Goal: Task Accomplishment & Management: Complete application form

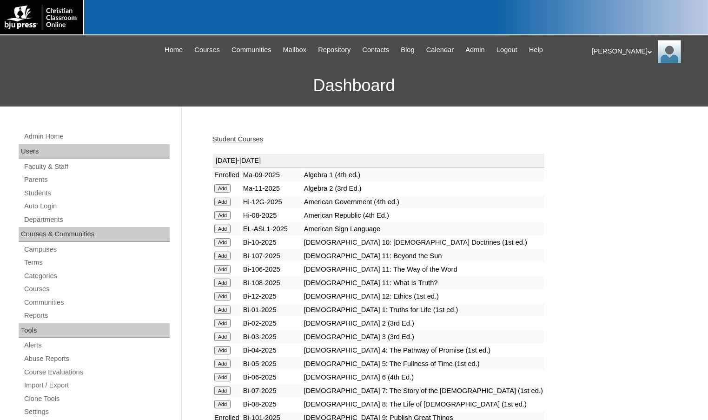
scroll to position [47, 0]
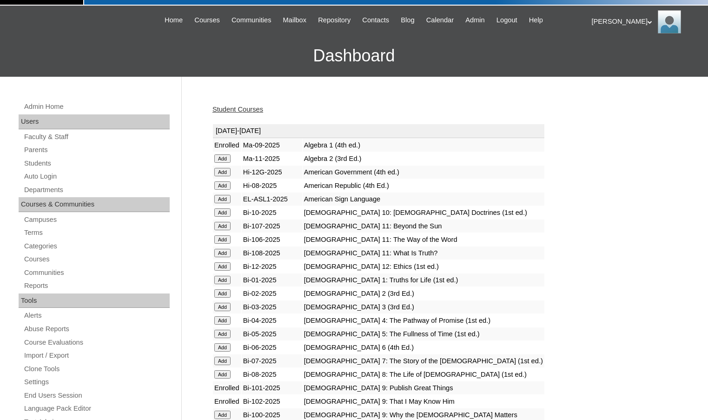
scroll to position [47, 0]
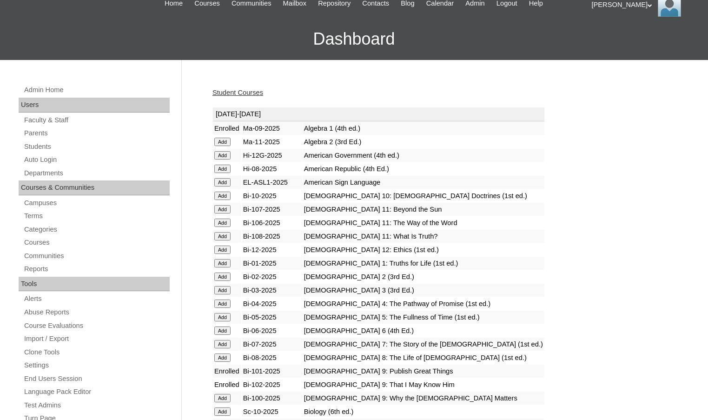
click at [223, 394] on input "Add" at bounding box center [222, 398] width 16 height 8
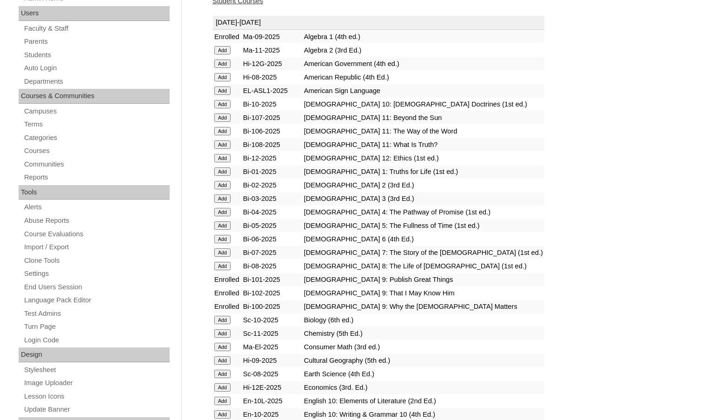
scroll to position [140, 0]
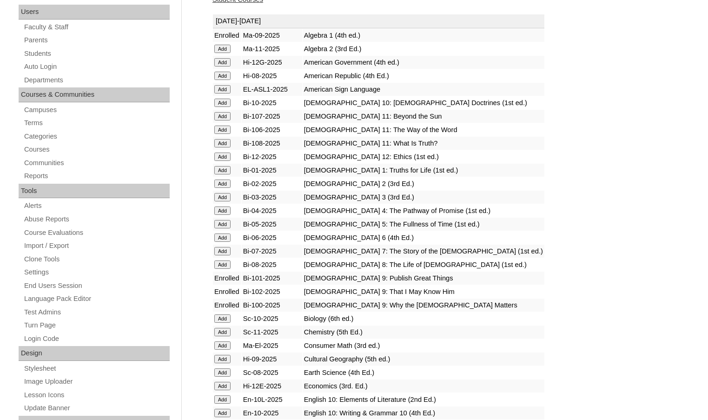
click at [226, 360] on input "Add" at bounding box center [222, 359] width 16 height 8
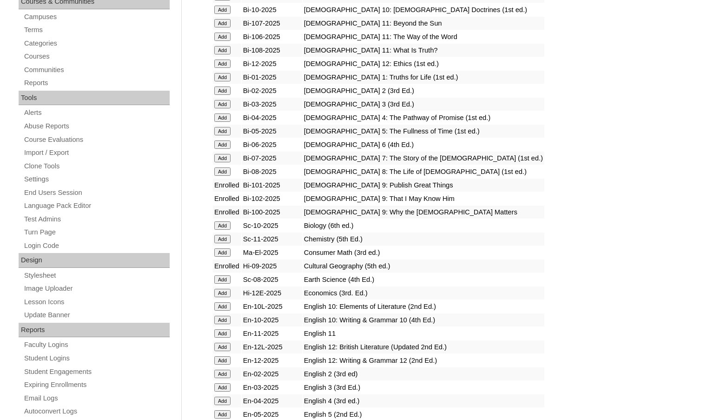
scroll to position [372, 0]
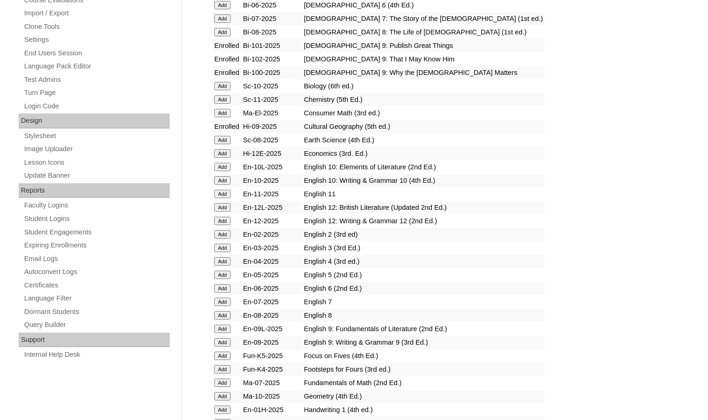
click at [226, 327] on input "Add" at bounding box center [222, 329] width 16 height 8
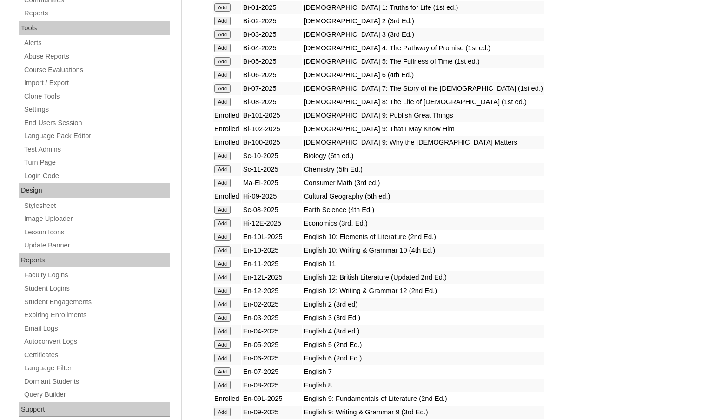
scroll to position [326, 0]
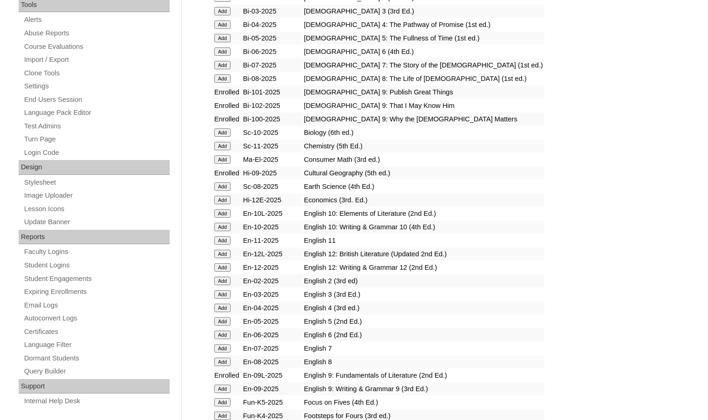
click at [229, 388] on input "Add" at bounding box center [222, 389] width 16 height 8
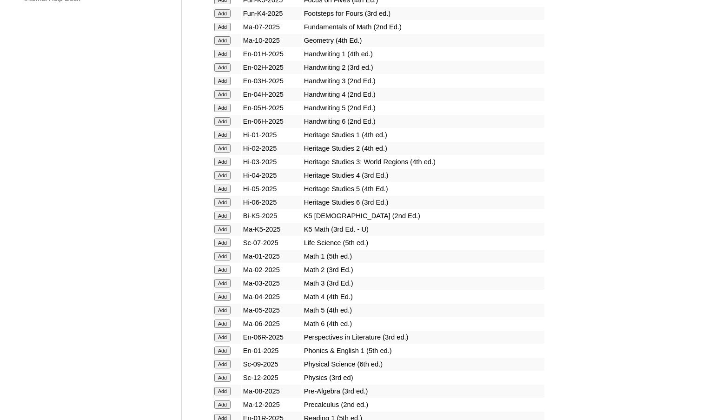
scroll to position [744, 0]
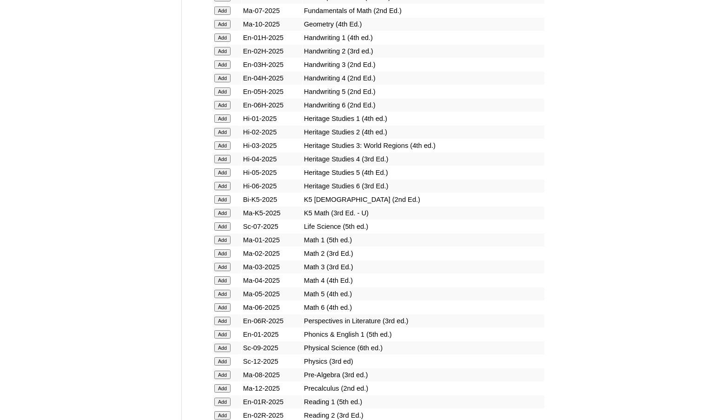
click at [227, 350] on input "Add" at bounding box center [222, 348] width 16 height 8
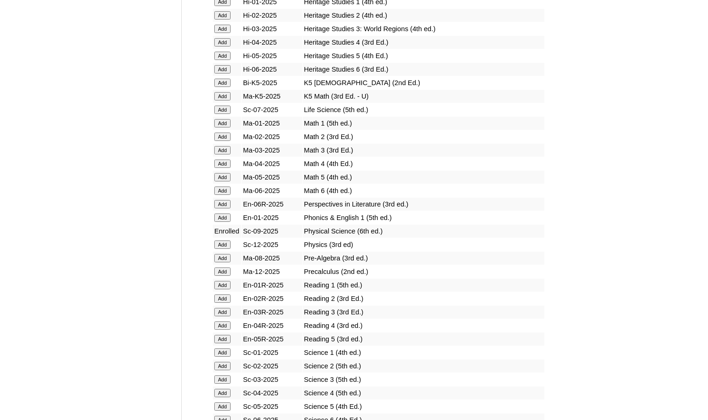
scroll to position [884, 0]
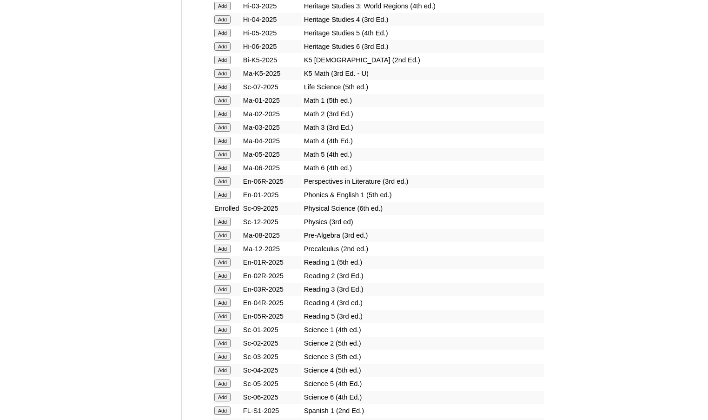
click at [225, 408] on input "Add" at bounding box center [222, 411] width 16 height 8
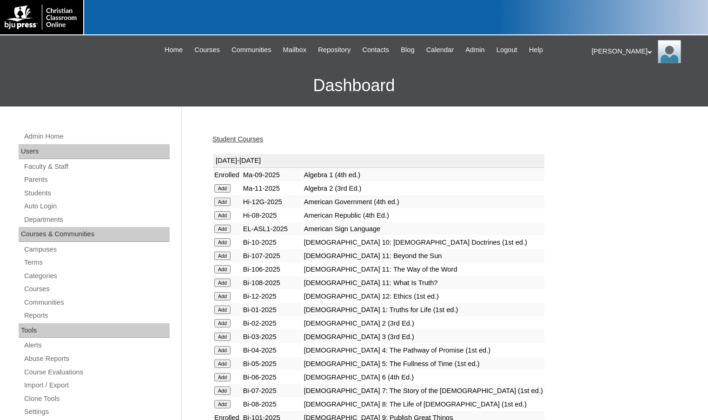
click at [248, 140] on link "Student Courses" at bounding box center [238, 138] width 51 height 7
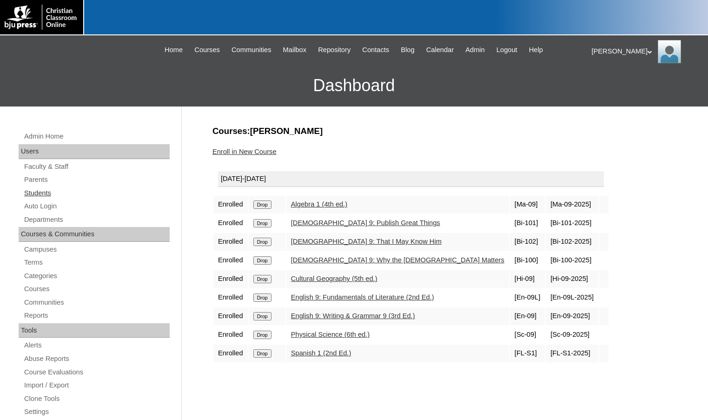
click at [52, 194] on link "Students" at bounding box center [96, 193] width 147 height 12
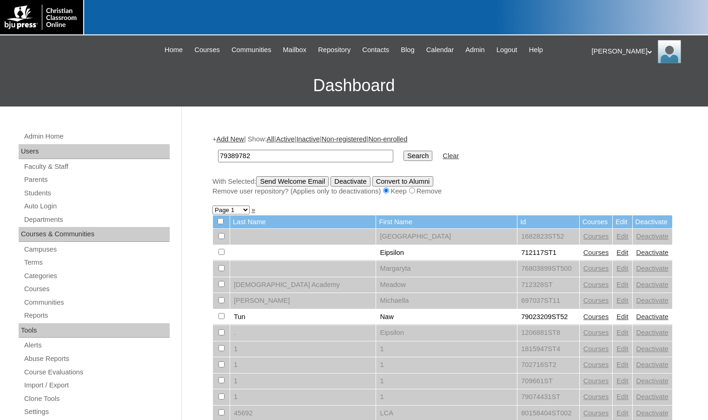
type input "79389782"
click at [404, 151] on input "Search" at bounding box center [418, 156] width 29 height 10
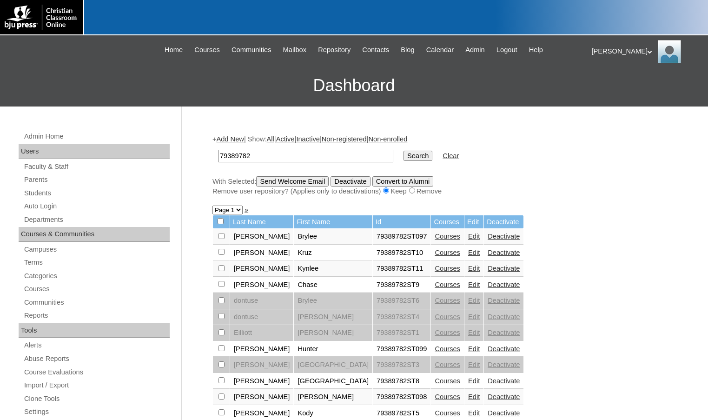
click at [244, 139] on link "Add New" at bounding box center [229, 138] width 27 height 7
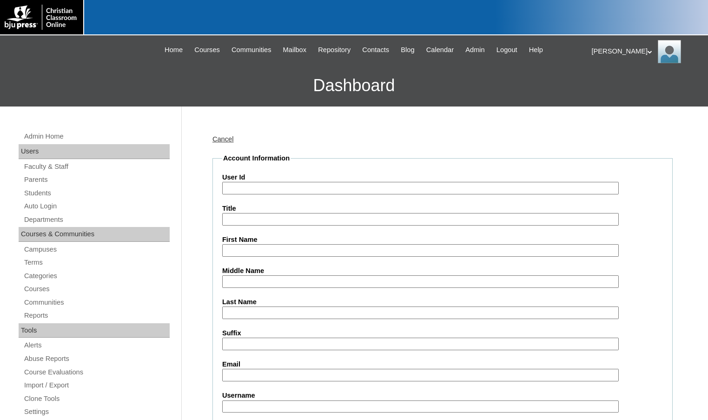
click at [263, 187] on input "User Id" at bounding box center [420, 188] width 397 height 13
paste input "79389782"
click at [276, 190] on input "79389782ST12" at bounding box center [420, 188] width 397 height 13
type input "79389782ST12"
type input "K"
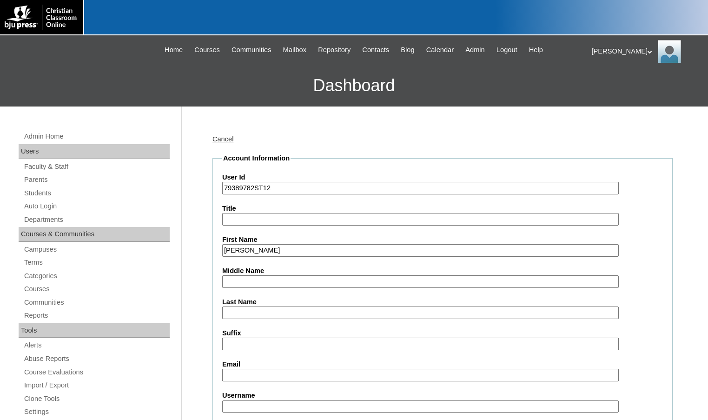
type input "Luke"
type input "Goodson"
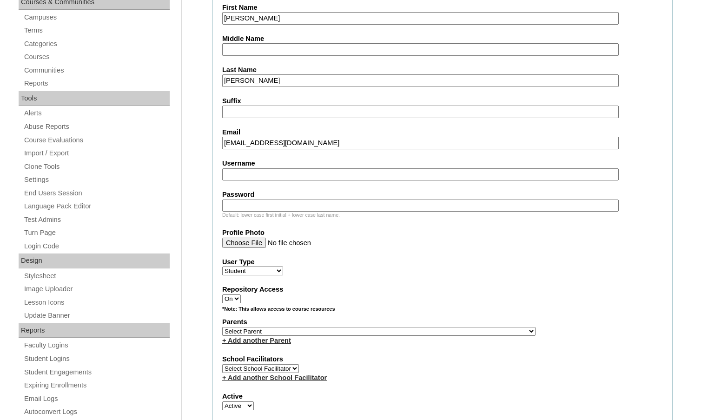
scroll to position [233, 0]
type input "lukegoodson12@gmail.com"
click at [424, 332] on select "Select Parent , [GEOGRAPHIC_DATA], Ma 1, 1 23-24 accountMorgan, [PERSON_NAME] 6…" at bounding box center [378, 331] width 313 height 9
select select "35032"
drag, startPoint x: 457, startPoint y: 331, endPoint x: 459, endPoint y: 325, distance: 6.7
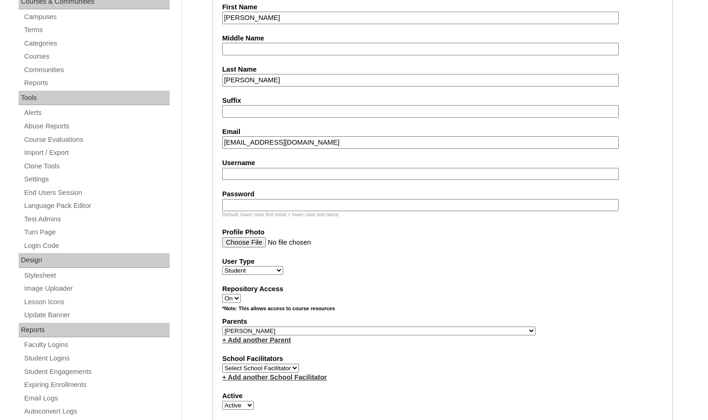
click at [457, 331] on div "Parents Select Parent , Fautanu, Ma 1, 1 23-24 accountMorgan, Jason 6th Street …" at bounding box center [442, 331] width 441 height 28
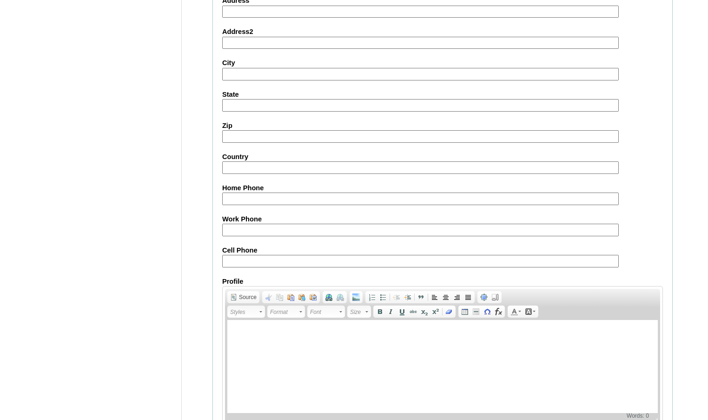
scroll to position [995, 0]
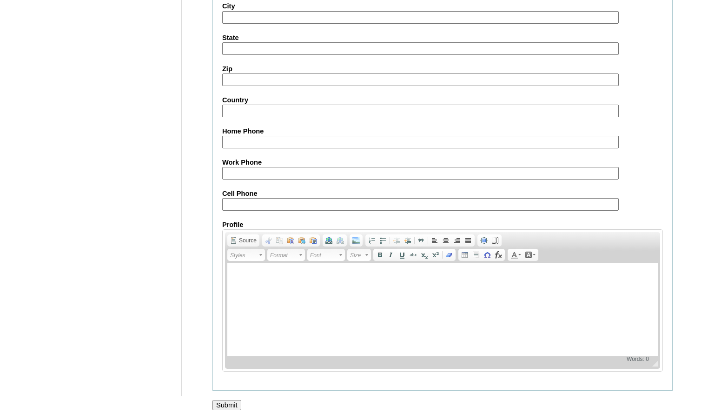
click at [230, 406] on input "Submit" at bounding box center [227, 405] width 29 height 10
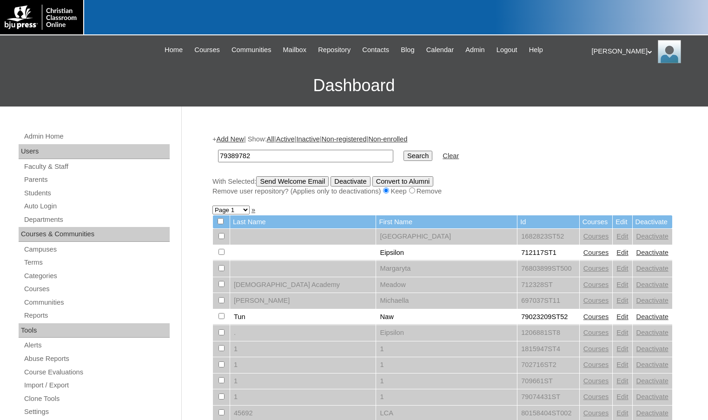
type input "79389782"
click at [404, 151] on input "Search" at bounding box center [418, 156] width 29 height 10
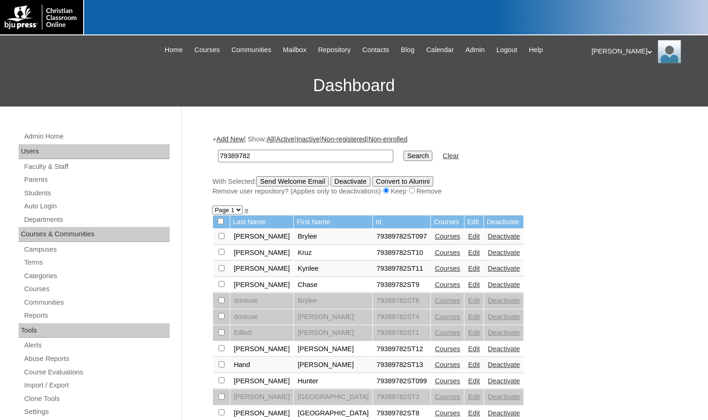
click at [435, 364] on link "Courses" at bounding box center [448, 364] width 26 height 7
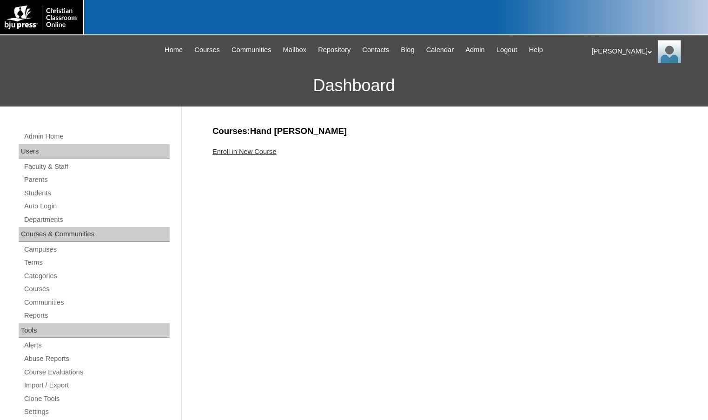
click at [276, 152] on link "Enroll in New Course" at bounding box center [245, 151] width 64 height 7
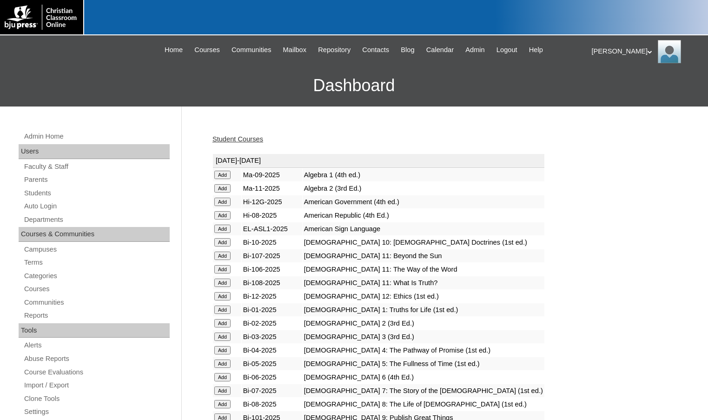
click at [231, 175] on input "Add" at bounding box center [222, 175] width 16 height 8
click at [228, 413] on input "Add" at bounding box center [222, 417] width 16 height 8
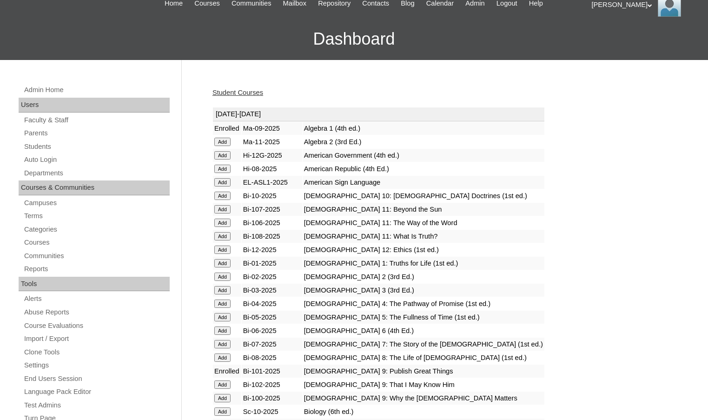
click at [227, 383] on input "Add" at bounding box center [222, 384] width 16 height 8
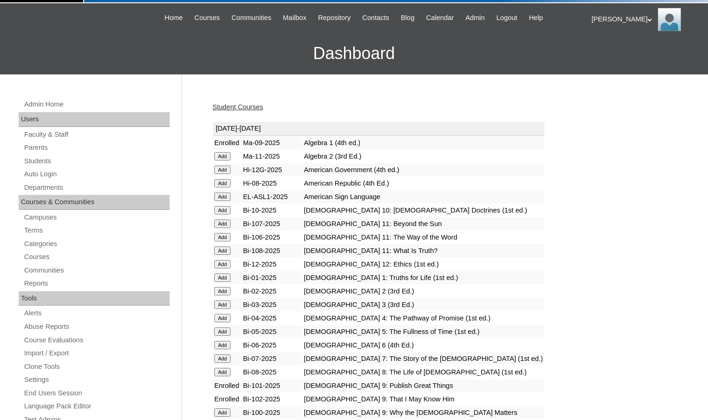
scroll to position [47, 0]
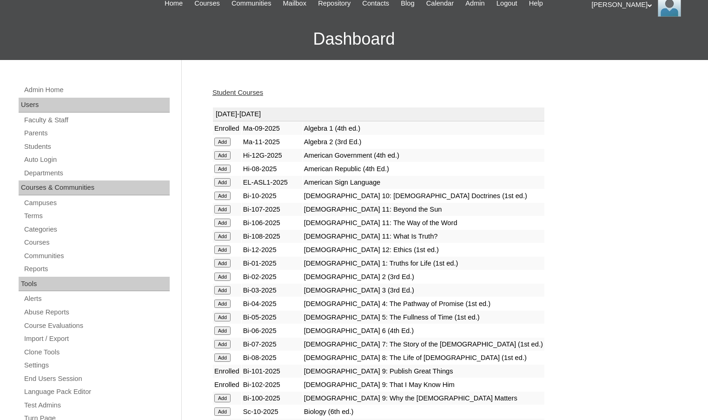
click at [227, 398] on input "Add" at bounding box center [222, 398] width 16 height 8
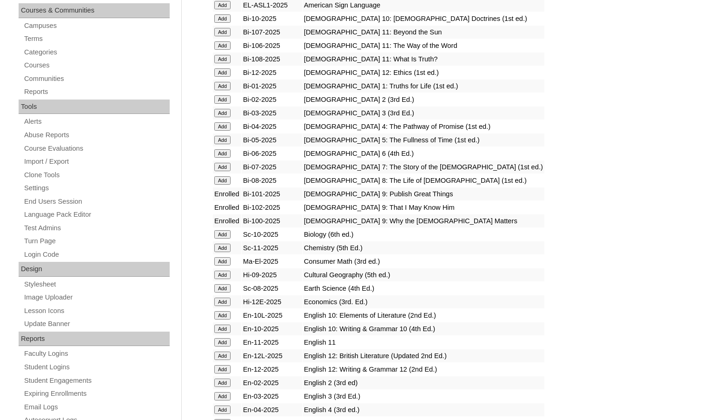
scroll to position [233, 0]
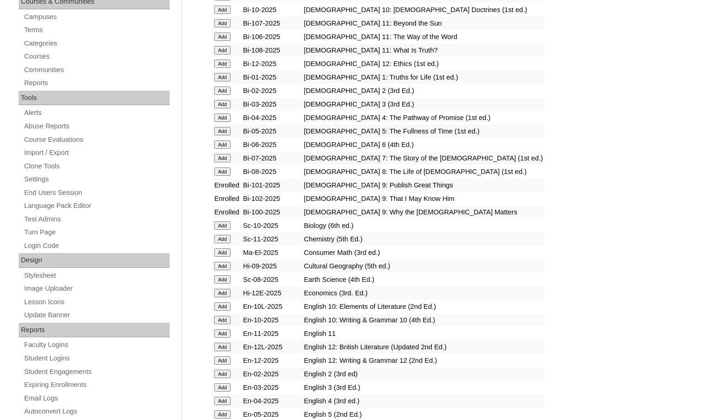
click at [222, 265] on input "Add" at bounding box center [222, 266] width 16 height 8
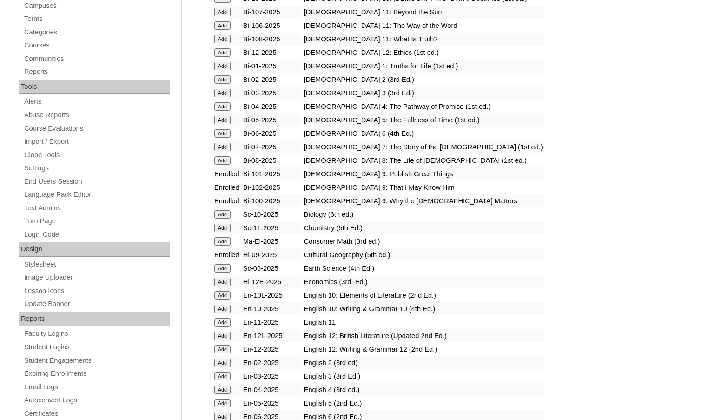
scroll to position [326, 0]
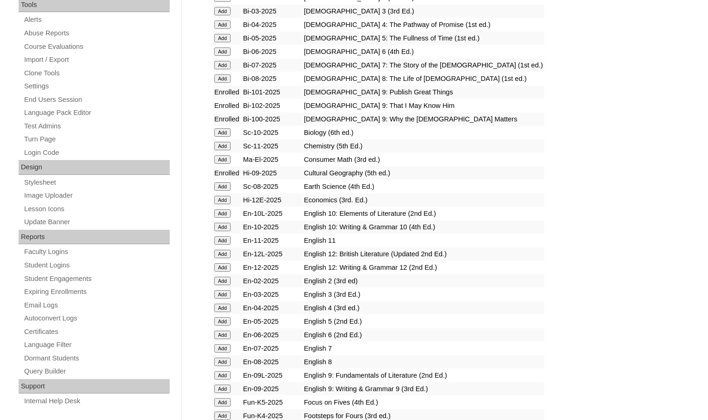
click at [222, 374] on input "Add" at bounding box center [222, 375] width 16 height 8
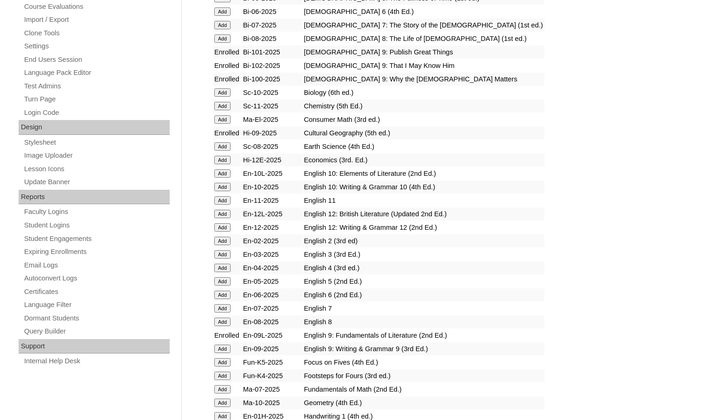
scroll to position [372, 0]
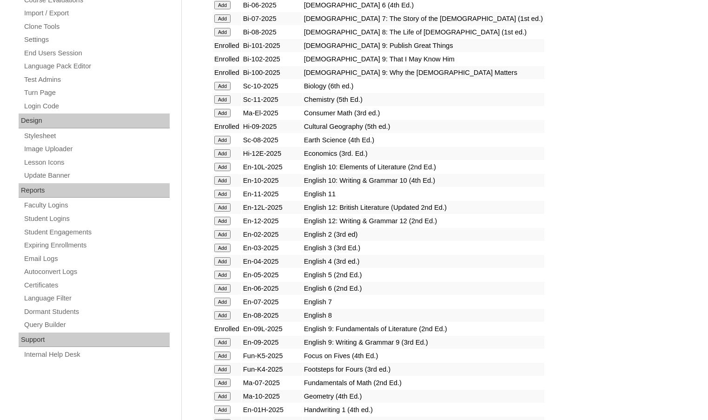
click at [229, 340] on input "Add" at bounding box center [222, 342] width 16 height 8
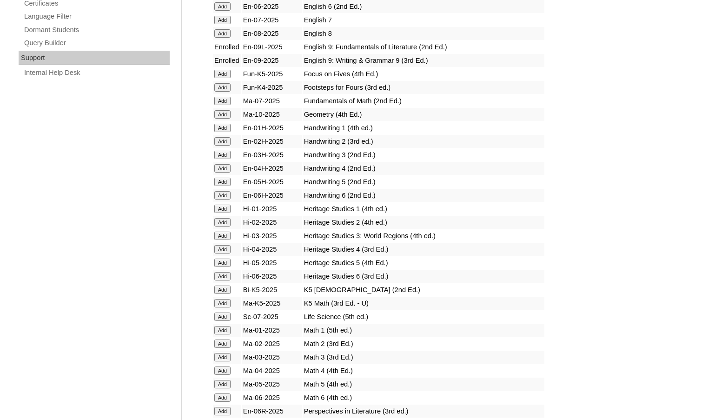
scroll to position [698, 0]
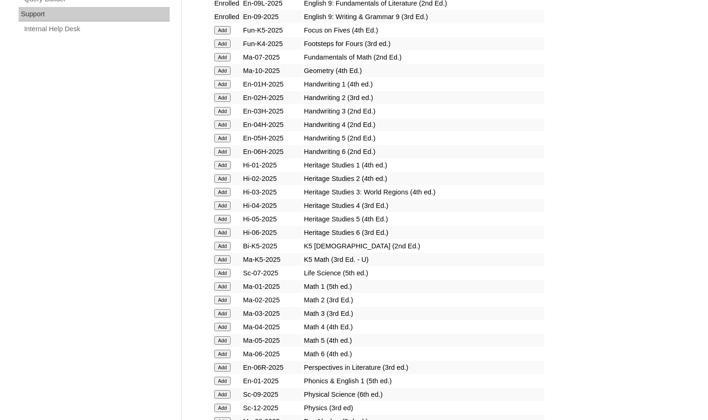
click at [224, 392] on input "Add" at bounding box center [222, 394] width 16 height 8
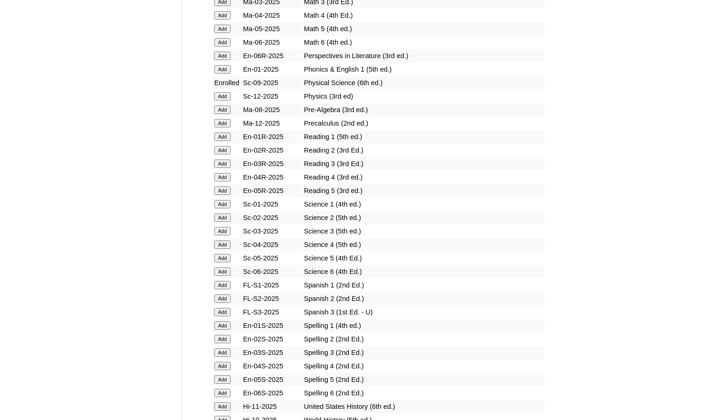
scroll to position [1023, 0]
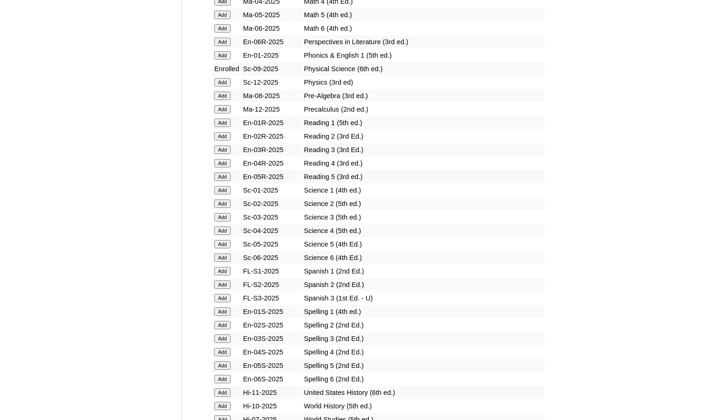
click at [222, 272] on input "Add" at bounding box center [222, 271] width 16 height 8
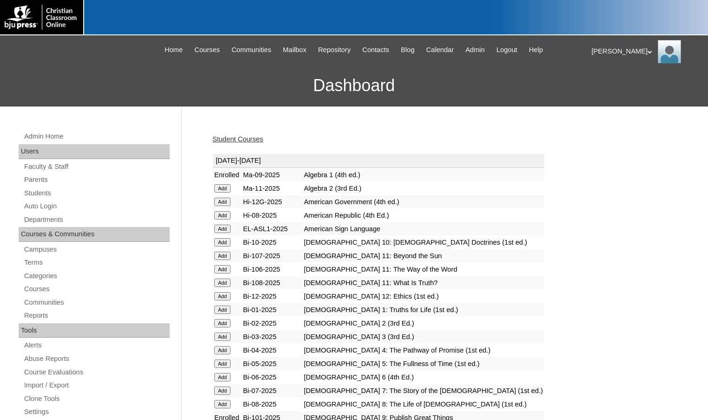
click at [240, 141] on link "Student Courses" at bounding box center [238, 138] width 51 height 7
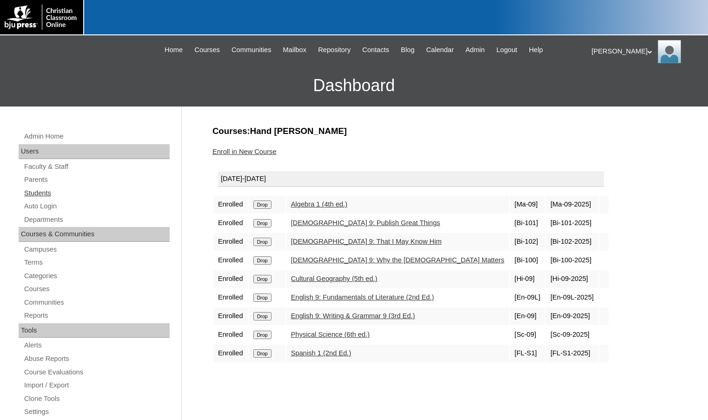
click at [52, 197] on link "Students" at bounding box center [96, 193] width 147 height 12
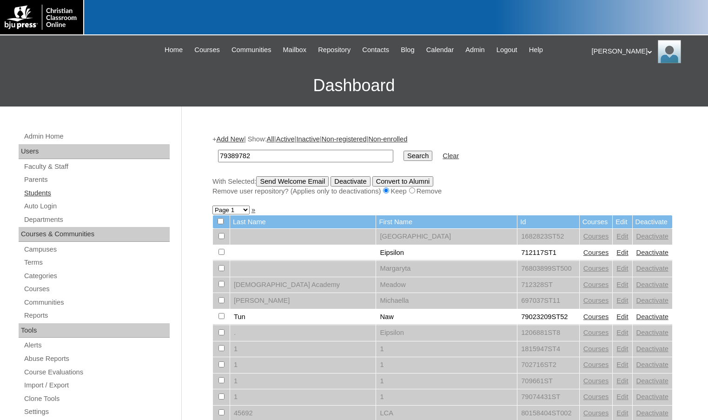
type input "79389782"
click at [404, 151] on input "Search" at bounding box center [418, 156] width 29 height 10
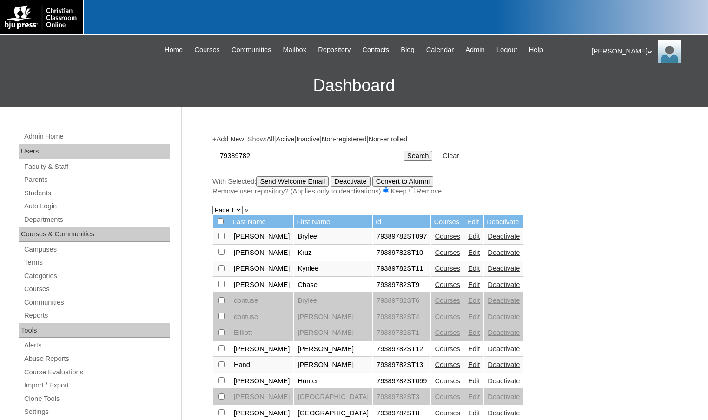
click at [225, 137] on link "Add New" at bounding box center [229, 138] width 27 height 7
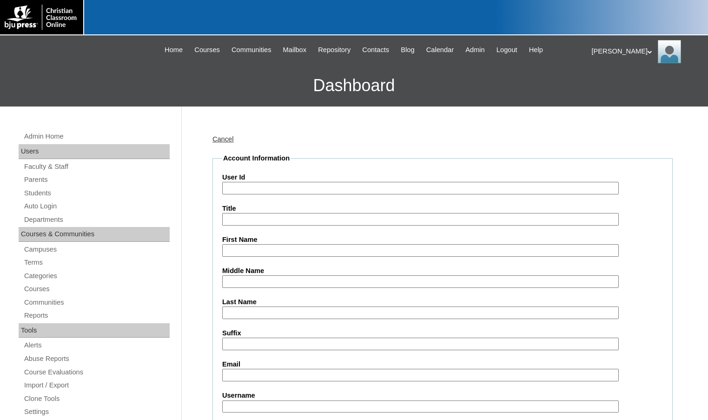
click at [248, 184] on input "User Id" at bounding box center [420, 188] width 397 height 13
paste input "79389782"
type input "79389782ST14"
type input "Lacie"
type input "Smith"
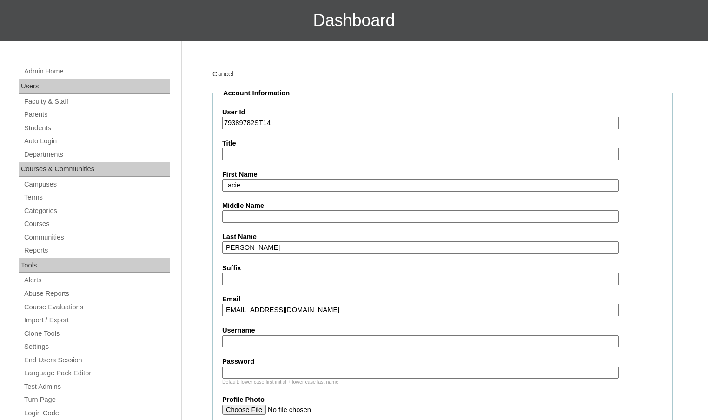
scroll to position [233, 0]
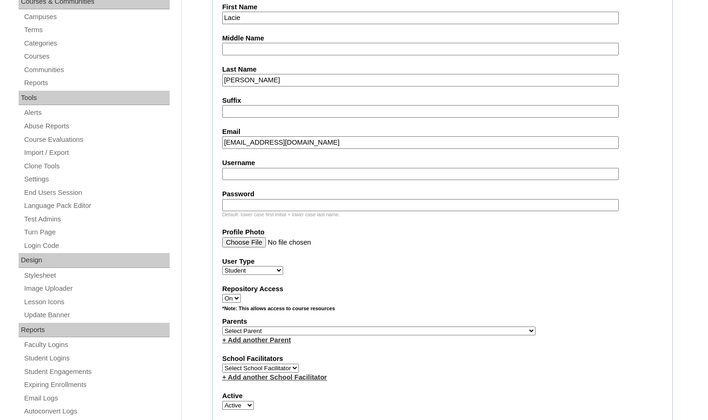
type input "laciesmith928@gmail.com"
click at [427, 333] on select "Select Parent , Fautanu, Ma 1, 1 23-24 accountMorgan, Jason 6th Street Mennonit…" at bounding box center [378, 331] width 313 height 9
select select "35032"
click at [444, 329] on div "Parents Select Parent , Fautanu, Ma 1, 1 23-24 accountMorgan, Jason 6th Street …" at bounding box center [442, 331] width 441 height 28
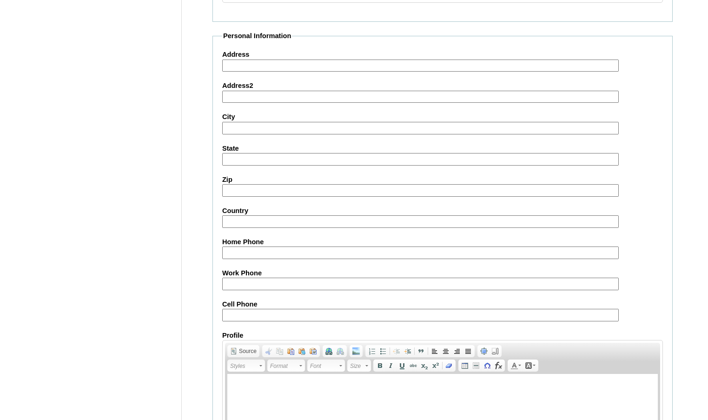
scroll to position [995, 0]
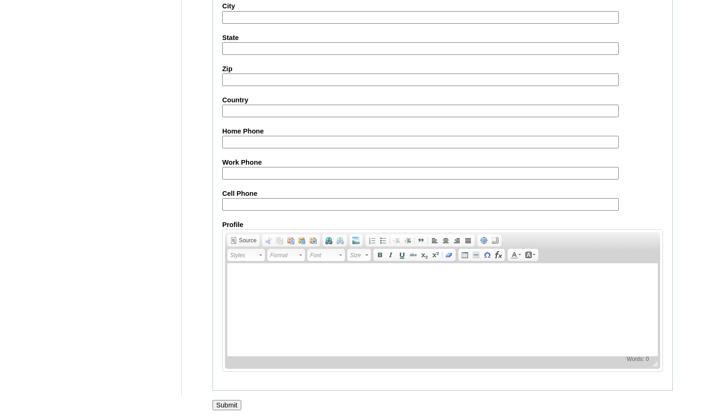
click at [236, 404] on input "Submit" at bounding box center [227, 405] width 29 height 10
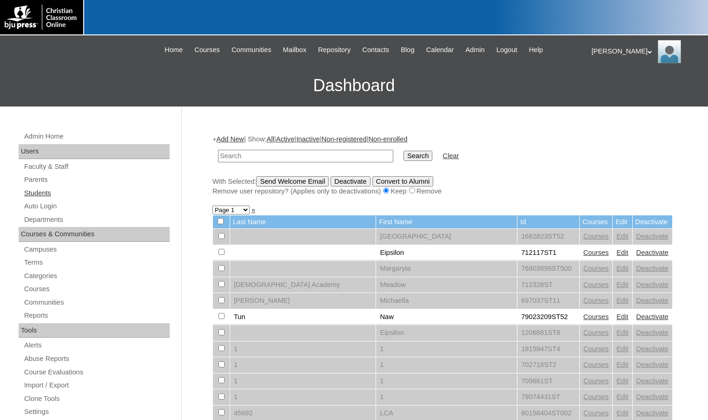
click at [66, 194] on link "Students" at bounding box center [96, 193] width 147 height 12
type input "500051271"
click at [404, 151] on input "Search" at bounding box center [418, 156] width 29 height 10
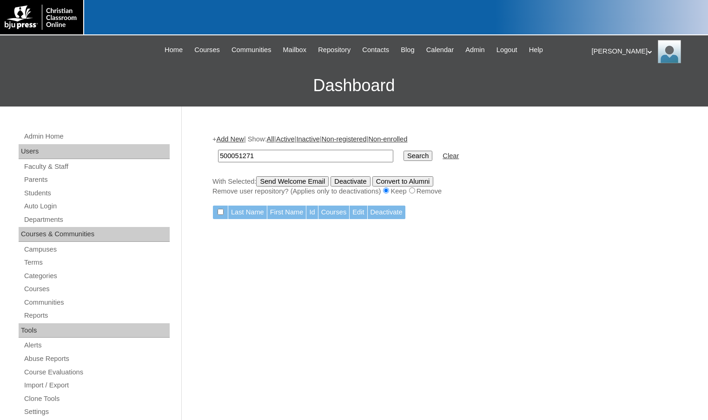
drag, startPoint x: 261, startPoint y: 160, endPoint x: 205, endPoint y: 153, distance: 56.2
click at [205, 153] on div "Admin Home Users Faculty & Staff Parents Students Auto Login Departments Course…" at bounding box center [354, 427] width 708 height 641
type input "nioleb"
click at [404, 151] on input "Search" at bounding box center [418, 156] width 29 height 10
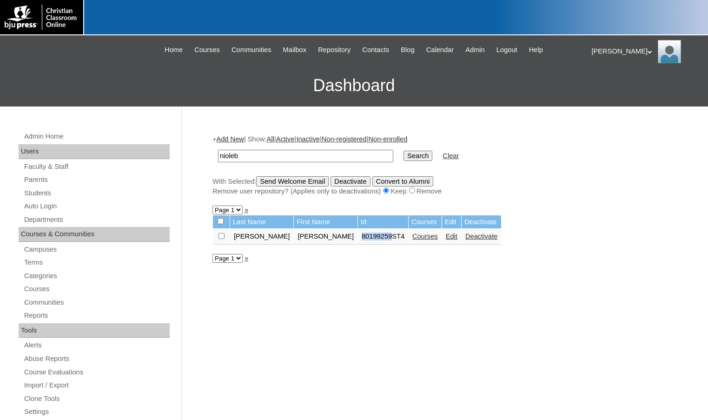
drag, startPoint x: 315, startPoint y: 235, endPoint x: 345, endPoint y: 238, distance: 29.4
click at [358, 238] on td "80199259ST4" at bounding box center [383, 237] width 50 height 16
copy td "80199259"
drag, startPoint x: 245, startPoint y: 154, endPoint x: 188, endPoint y: 148, distance: 56.6
click at [188, 148] on div "Admin Home Users Faculty & Staff Parents Students Auto Login Departments Course…" at bounding box center [354, 427] width 708 height 641
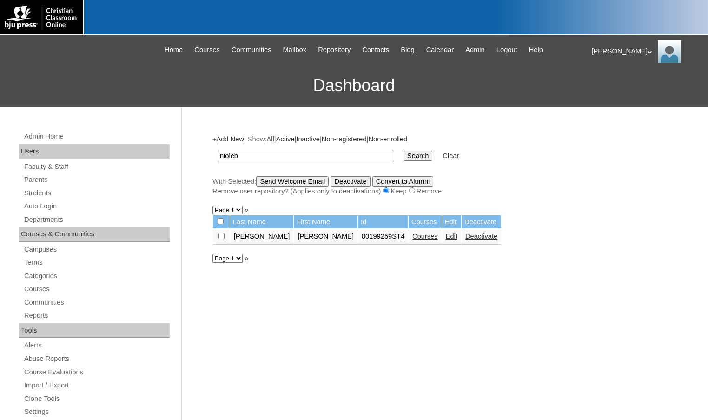
paste input "80199259"
type input "80199259"
click at [404, 155] on input "Search" at bounding box center [418, 156] width 29 height 10
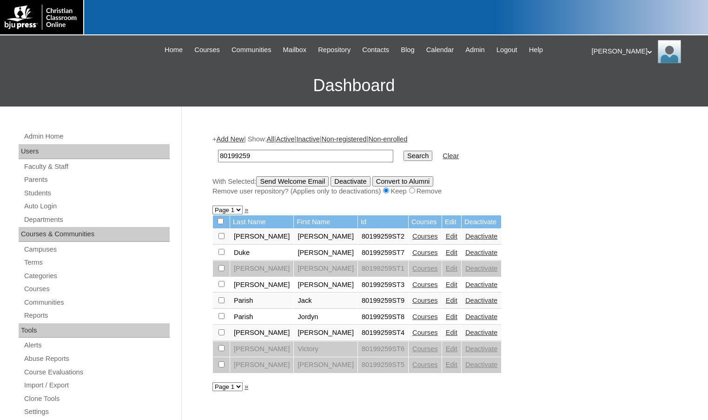
click at [237, 137] on link "Add New" at bounding box center [229, 138] width 27 height 7
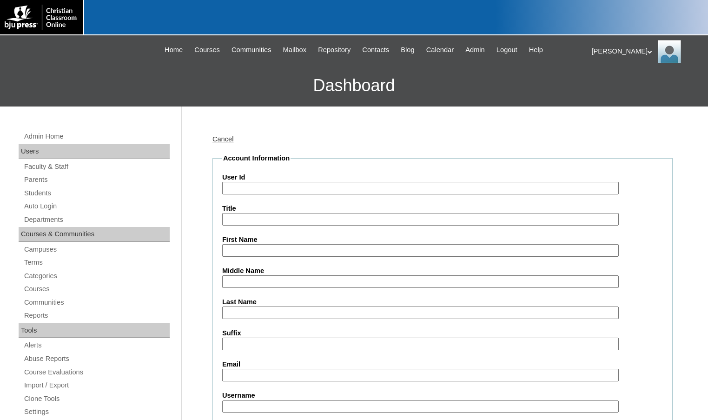
click at [251, 190] on input "User Id" at bounding box center [420, 188] width 397 height 13
paste input "80199259"
type input "80199259ST10"
type input "Joseph"
type input "Kai"
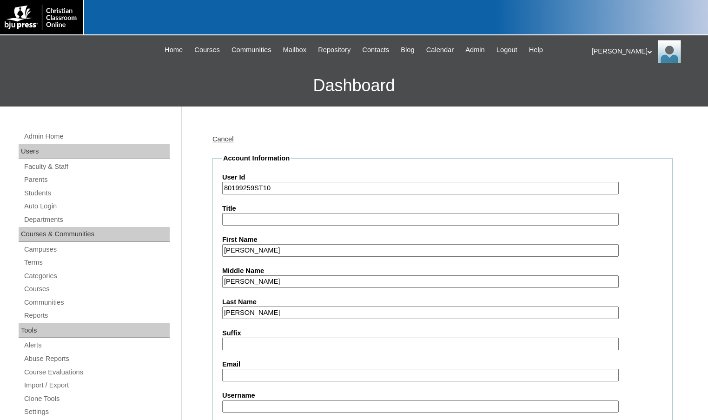
type input "Santana"
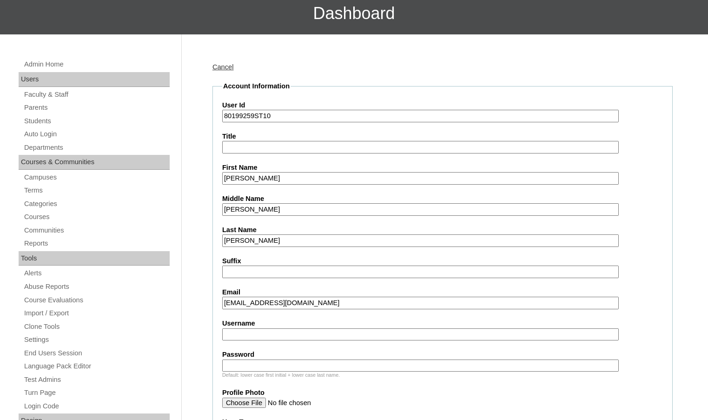
scroll to position [279, 0]
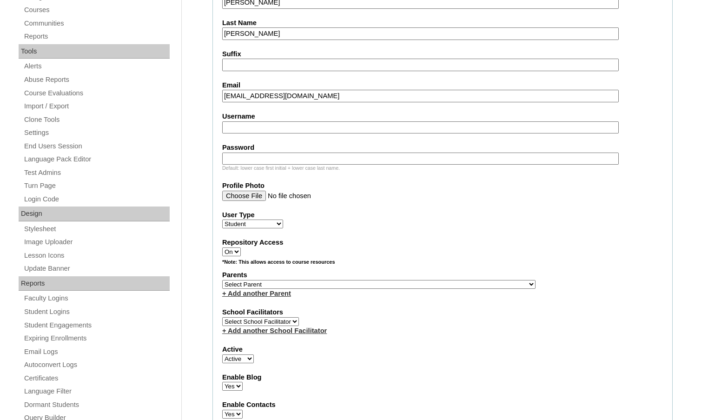
type input "gabrielasaenz423@gmail.com"
click at [426, 282] on select "Select Parent , Fautanu, Ma 1, 1 23-24 accountMorgan, Jason 6th Street Mennonit…" at bounding box center [378, 284] width 313 height 9
select select "37372"
click at [439, 285] on div "Parents Select Parent , Fautanu, Ma 1, 1 23-24 accountMorgan, Jason 6th Street …" at bounding box center [442, 284] width 441 height 28
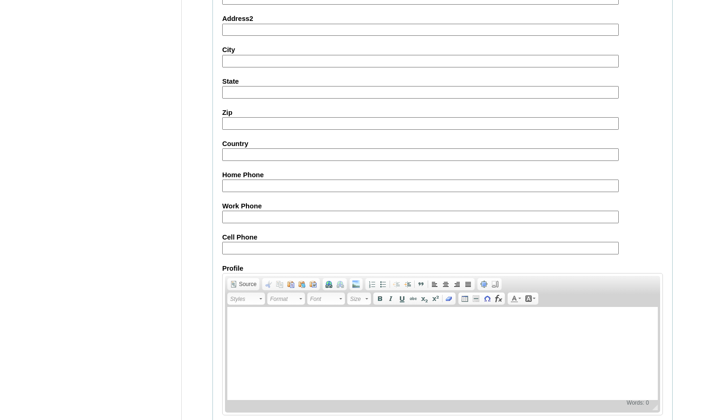
scroll to position [995, 0]
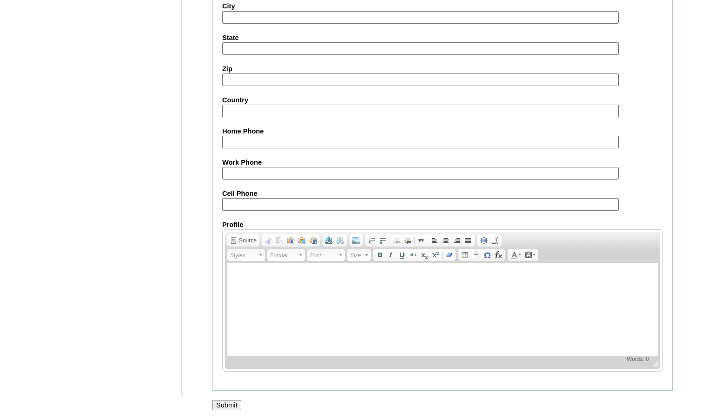
click at [232, 402] on input "Submit" at bounding box center [227, 405] width 29 height 10
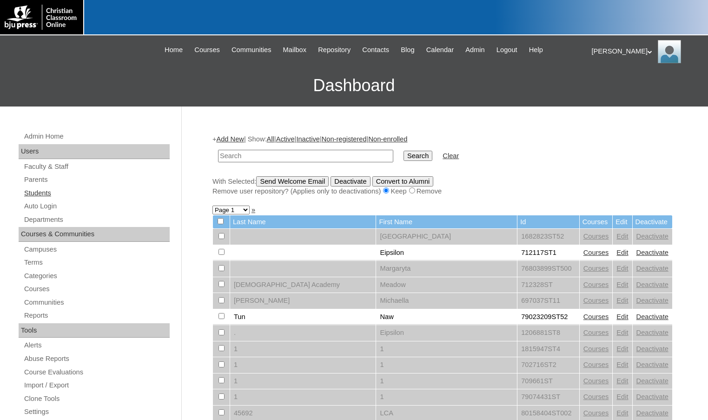
click at [73, 194] on link "Students" at bounding box center [96, 193] width 147 height 12
type input "838488"
click at [404, 151] on input "Search" at bounding box center [418, 156] width 29 height 10
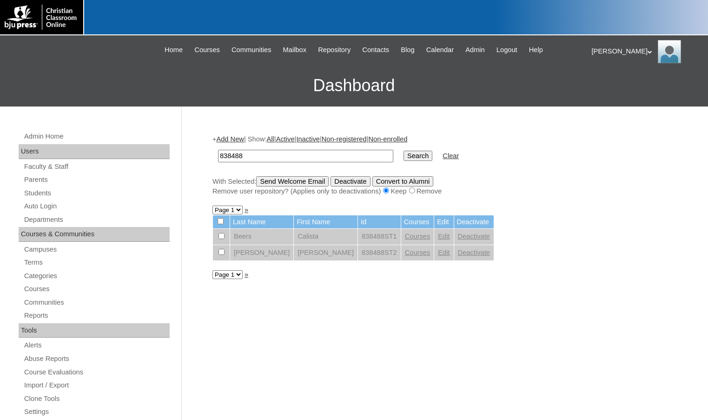
click at [222, 138] on link "Add New" at bounding box center [229, 138] width 27 height 7
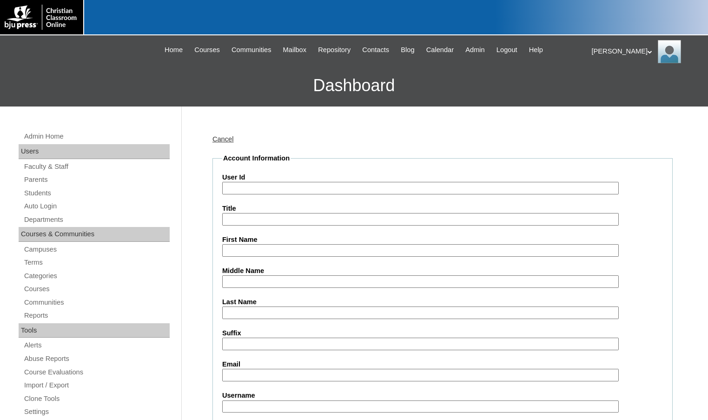
click at [264, 189] on input "User Id" at bounding box center [420, 188] width 397 height 13
paste input "838488"
type input "838488ST3"
type input "New Life Christian School"
type input "Student Trial"
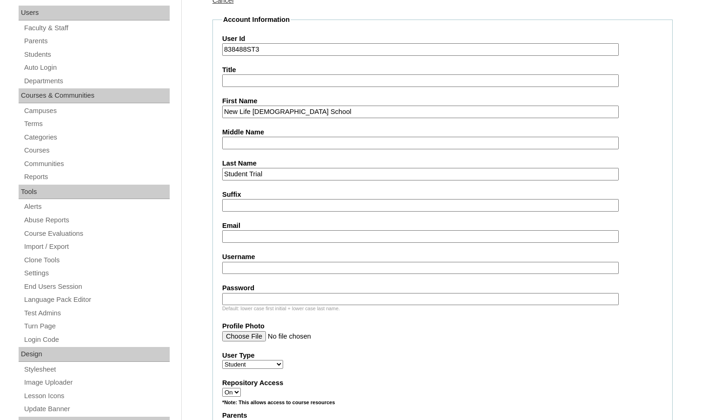
scroll to position [140, 0]
click at [244, 236] on input "Email" at bounding box center [420, 235] width 397 height 13
type input "secretary@nlcsny.org"
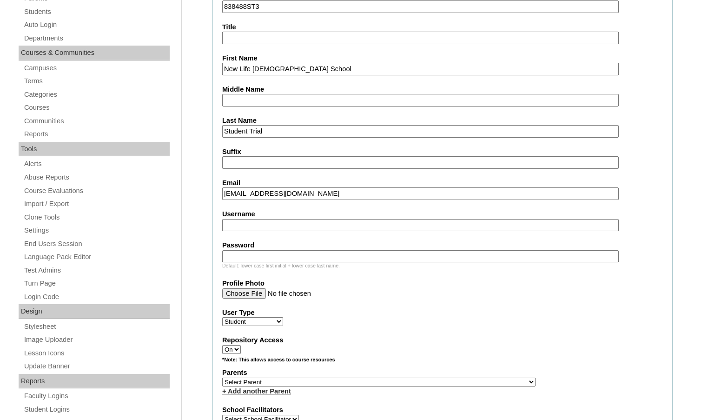
scroll to position [233, 0]
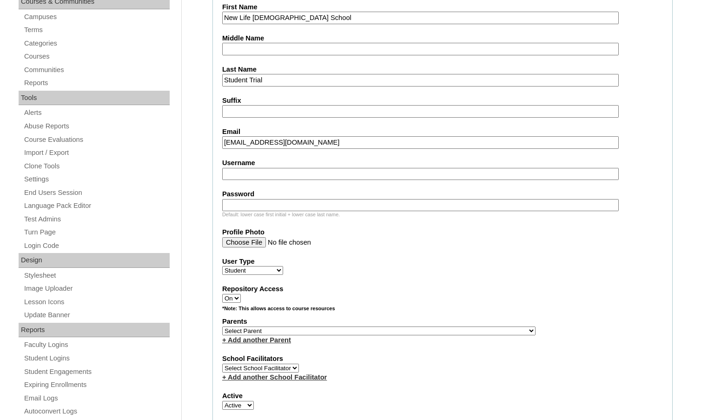
click at [424, 329] on select "Select Parent , Fautanu, Ma 1, 1 23-24 accountMorgan, Jason 6th Street Mennonit…" at bounding box center [378, 331] width 313 height 9
select select "37385"
click at [450, 332] on div "Parents Select Parent , Fautanu, Ma 1, 1 23-24 accountMorgan, Jason 6th Street …" at bounding box center [442, 331] width 441 height 28
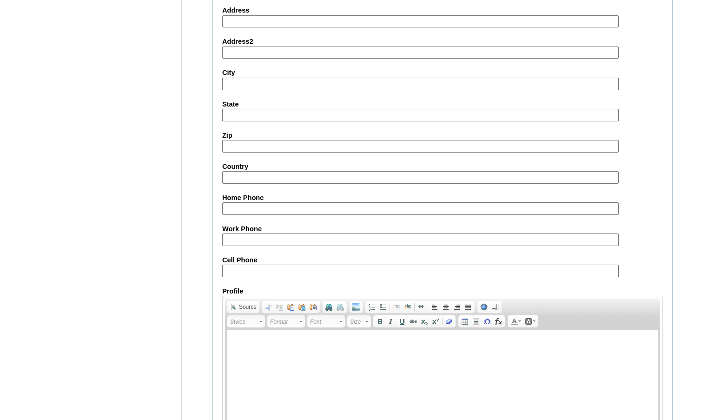
scroll to position [995, 0]
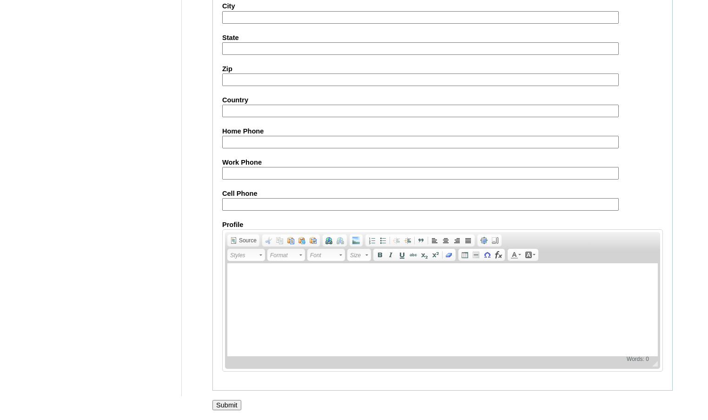
click at [239, 406] on input "Submit" at bounding box center [227, 405] width 29 height 10
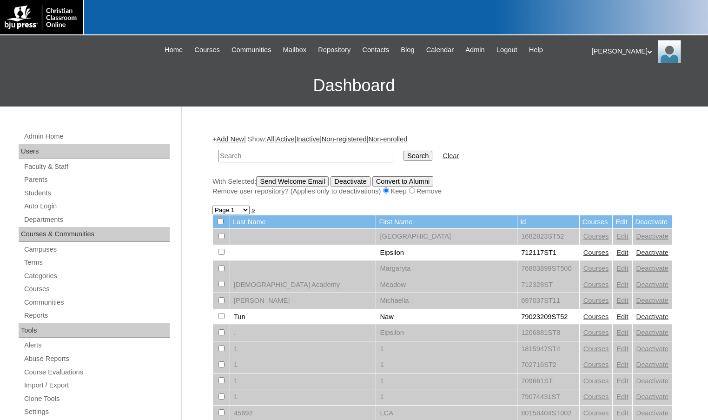
click at [169, 14] on div at bounding box center [354, 17] width 708 height 35
click at [85, 180] on link "Parents" at bounding box center [96, 180] width 147 height 12
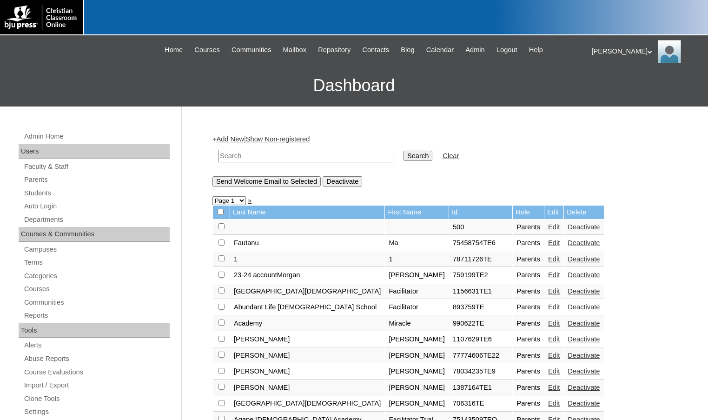
drag, startPoint x: 0, startPoint y: 0, endPoint x: 237, endPoint y: 159, distance: 285.4
click at [237, 159] on input "text" at bounding box center [305, 156] width 175 height 13
type input "mmiller"
click at [404, 151] on input "Search" at bounding box center [418, 156] width 29 height 10
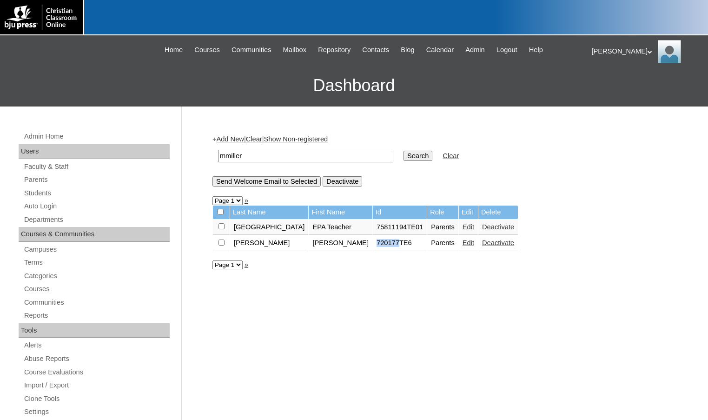
drag, startPoint x: 400, startPoint y: 244, endPoint x: 422, endPoint y: 247, distance: 22.0
click at [422, 247] on td "720177TE6" at bounding box center [400, 243] width 54 height 16
copy td "720177"
click at [70, 189] on link "Students" at bounding box center [96, 193] width 147 height 12
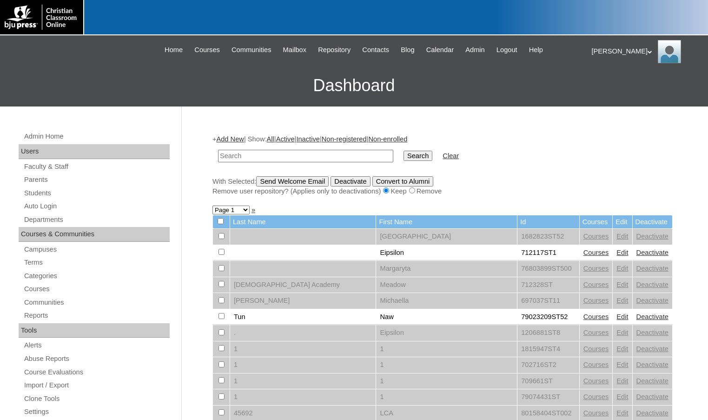
drag, startPoint x: 0, startPoint y: 0, endPoint x: 341, endPoint y: 158, distance: 376.1
click at [298, 158] on input "text" at bounding box center [305, 156] width 175 height 13
type input "720177"
click at [404, 158] on input "Search" at bounding box center [418, 156] width 29 height 10
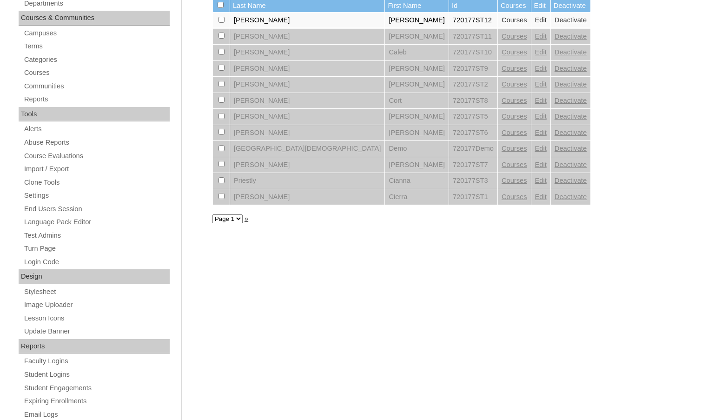
scroll to position [59, 0]
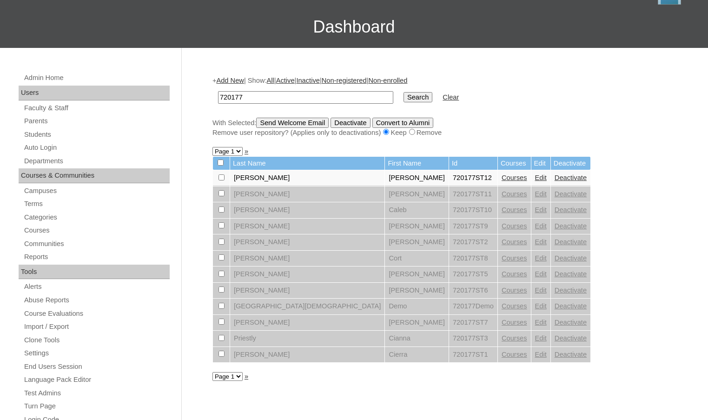
click at [502, 177] on link "Courses" at bounding box center [515, 177] width 26 height 7
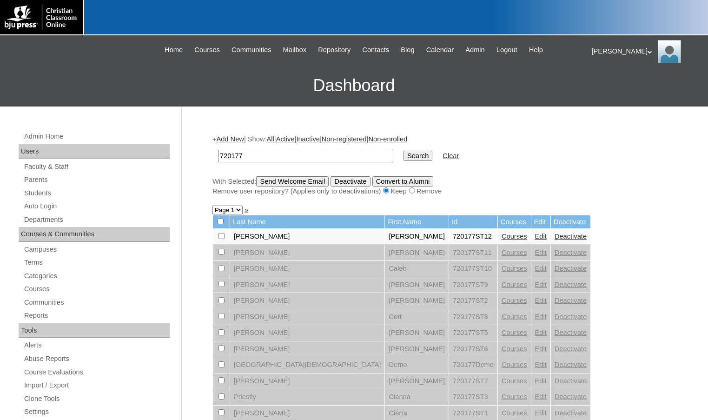
scroll to position [59, 0]
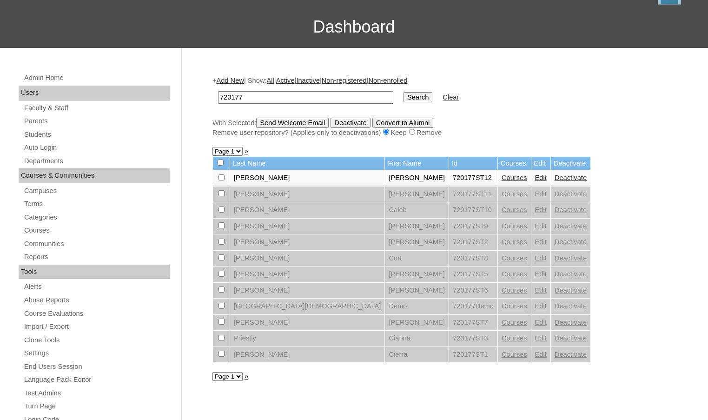
click at [535, 176] on link "Edit" at bounding box center [541, 177] width 12 height 7
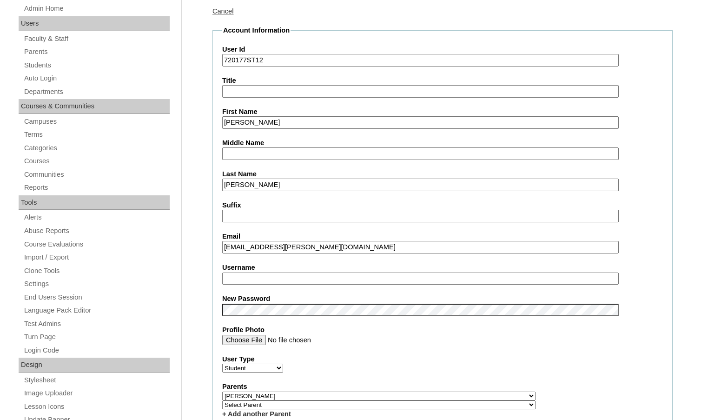
scroll to position [140, 0]
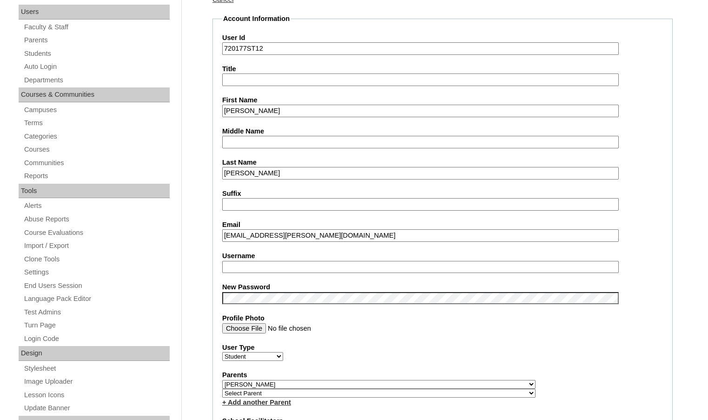
type input "msevilla"
drag, startPoint x: 253, startPoint y: 264, endPoint x: 188, endPoint y: 257, distance: 65.0
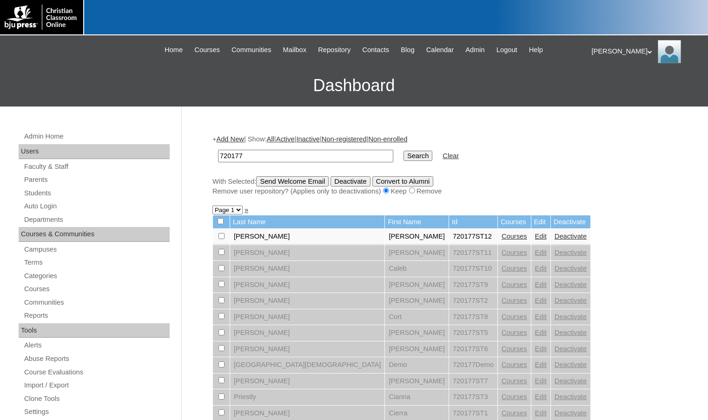
scroll to position [59, 0]
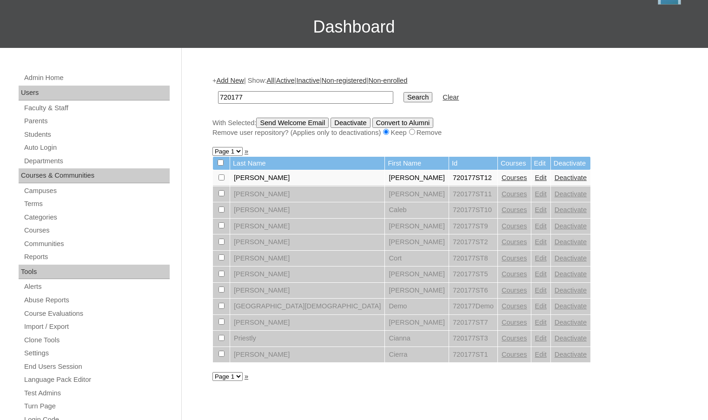
click at [222, 177] on input "checkbox" at bounding box center [222, 177] width 6 height 6
checkbox input "true"
click at [272, 127] on input "Send Welcome Email" at bounding box center [292, 123] width 73 height 10
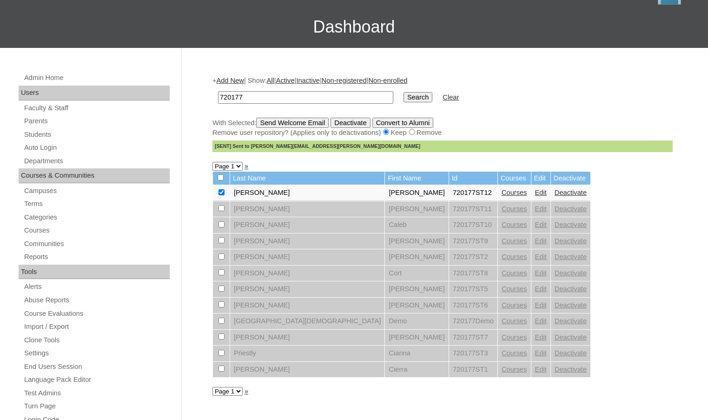
click at [251, 101] on input "720177" at bounding box center [305, 97] width 175 height 13
drag, startPoint x: 253, startPoint y: 98, endPoint x: 194, endPoint y: 97, distance: 58.6
click at [194, 97] on div "Admin Home Users Faculty & Staff Parents Students Auto Login Departments Course…" at bounding box center [354, 368] width 708 height 641
type input "brooklyn.w."
click at [404, 92] on input "Search" at bounding box center [418, 97] width 29 height 10
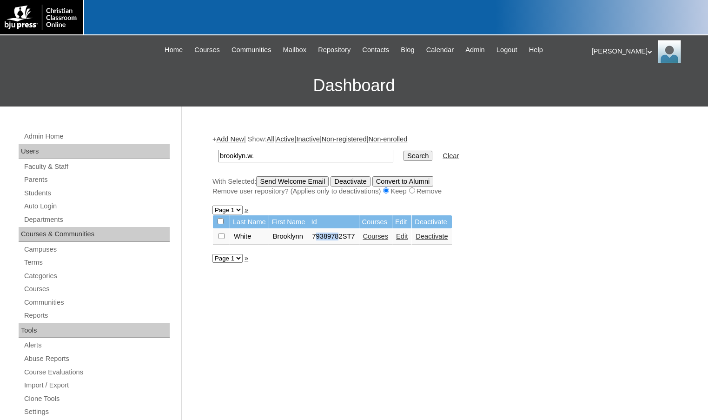
drag, startPoint x: 317, startPoint y: 235, endPoint x: 335, endPoint y: 239, distance: 18.4
click at [335, 239] on td "79389782ST7" at bounding box center [333, 237] width 50 height 16
click at [320, 238] on td "79389782ST7" at bounding box center [333, 237] width 50 height 16
drag, startPoint x: 315, startPoint y: 238, endPoint x: 346, endPoint y: 240, distance: 31.2
click at [346, 240] on td "79389782ST7" at bounding box center [333, 237] width 50 height 16
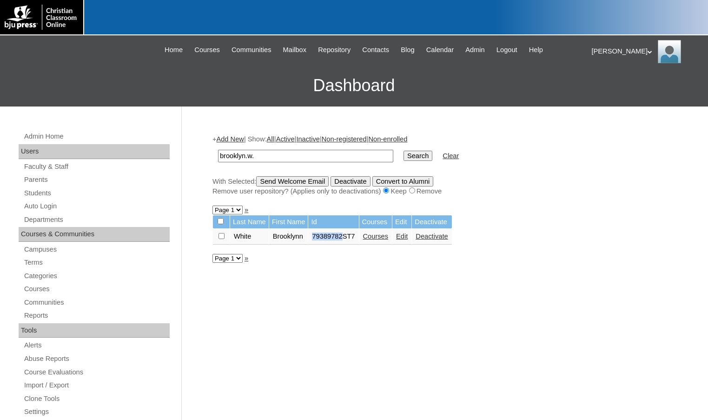
copy td "79389782"
click at [403, 238] on link "Edit" at bounding box center [402, 236] width 12 height 7
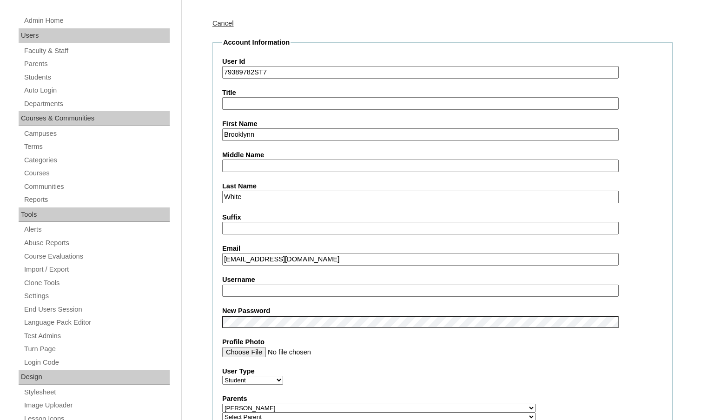
scroll to position [140, 0]
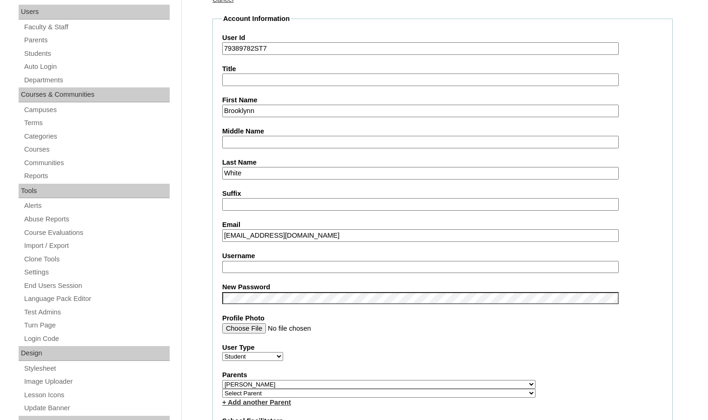
type input "msevilla"
drag, startPoint x: 200, startPoint y: 285, endPoint x: 207, endPoint y: 280, distance: 7.7
drag, startPoint x: 257, startPoint y: 268, endPoint x: 202, endPoint y: 263, distance: 55.6
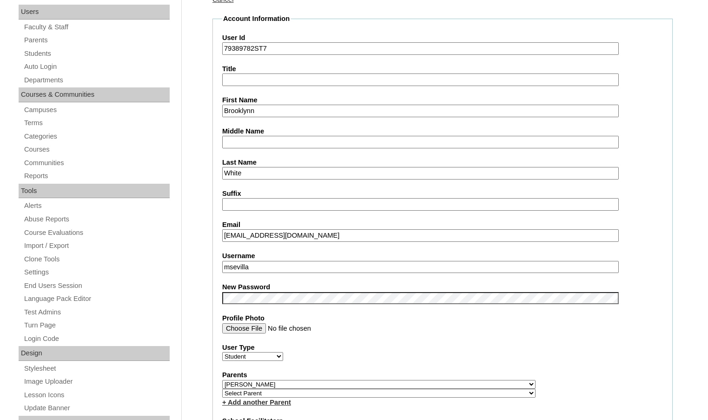
drag, startPoint x: 275, startPoint y: 237, endPoint x: 224, endPoint y: 237, distance: 50.7
click at [224, 237] on input "brooklyn.w.gca@gmail.com" at bounding box center [420, 235] width 397 height 13
type input "bpwhite.fca@gmail.com"
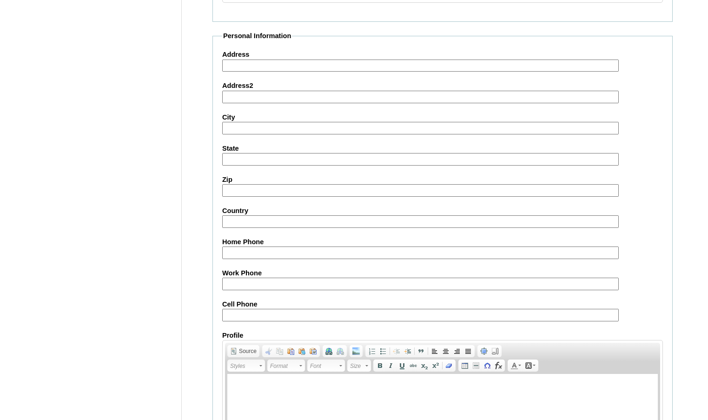
scroll to position [997, 0]
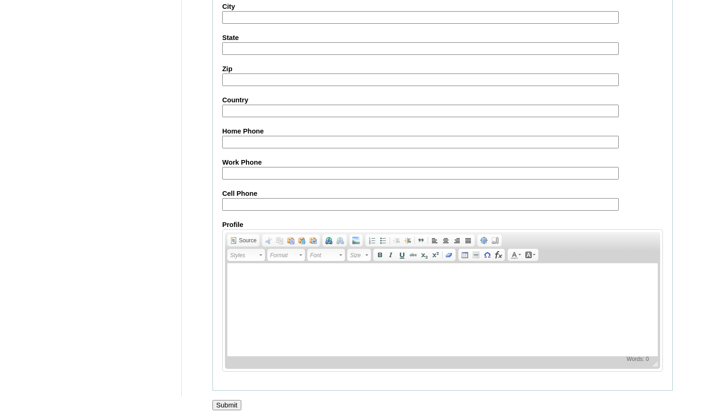
click at [224, 402] on input "Submit" at bounding box center [227, 405] width 29 height 10
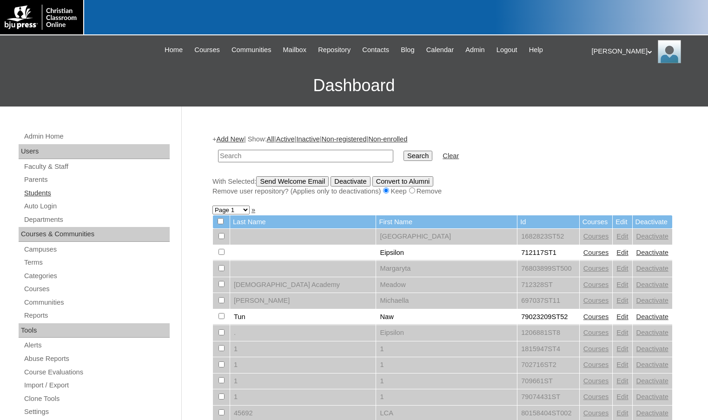
click at [71, 189] on link "Students" at bounding box center [96, 193] width 147 height 12
click at [292, 157] on input "text" at bounding box center [305, 156] width 175 height 13
type input "698568"
click at [404, 155] on input "Search" at bounding box center [418, 156] width 29 height 10
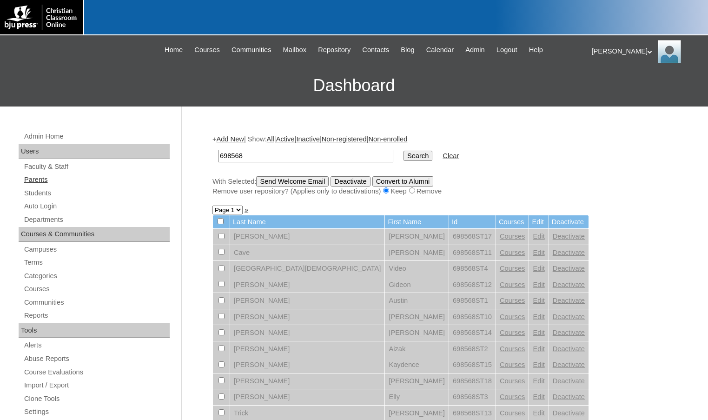
click at [48, 180] on link "Parents" at bounding box center [96, 180] width 147 height 12
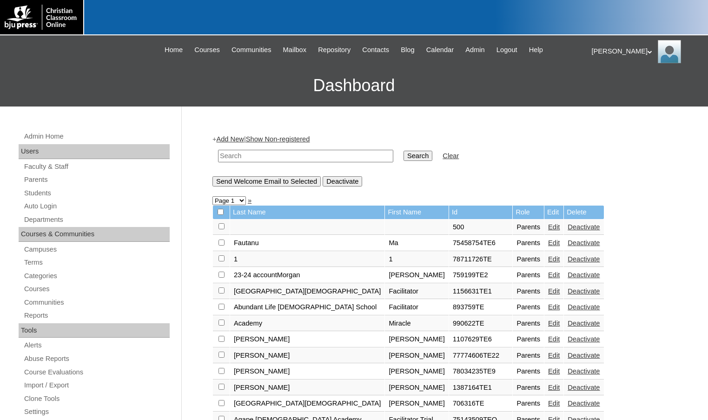
click at [309, 158] on input "text" at bounding box center [305, 156] width 175 height 13
paste input "698568"
type input "698568"
click at [404, 159] on input "Search" at bounding box center [418, 156] width 29 height 10
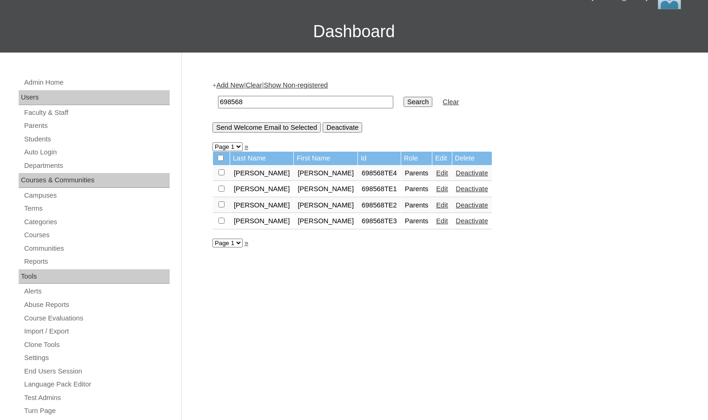
scroll to position [47, 0]
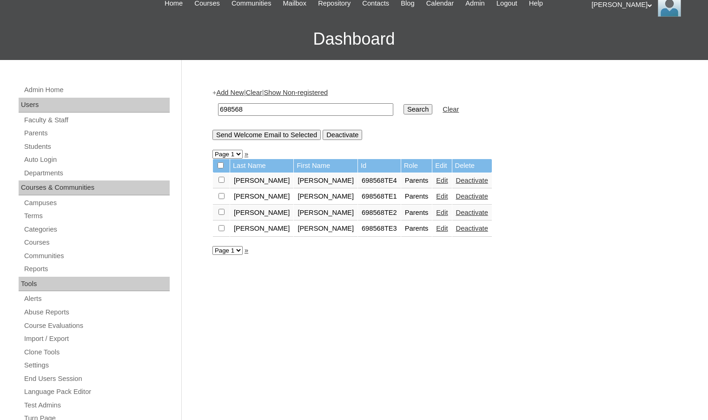
click at [436, 181] on link "Edit" at bounding box center [442, 180] width 12 height 7
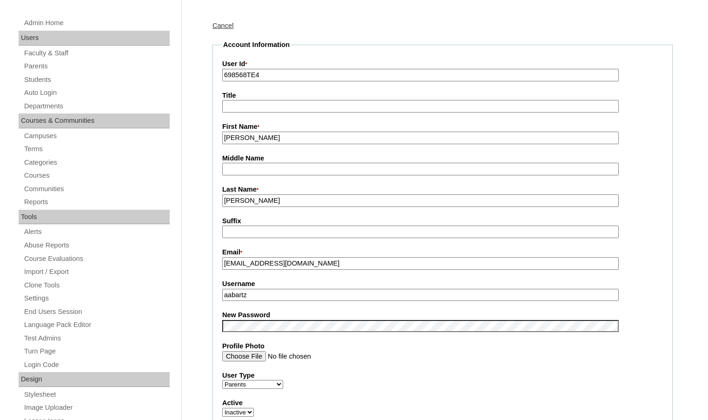
scroll to position [233, 0]
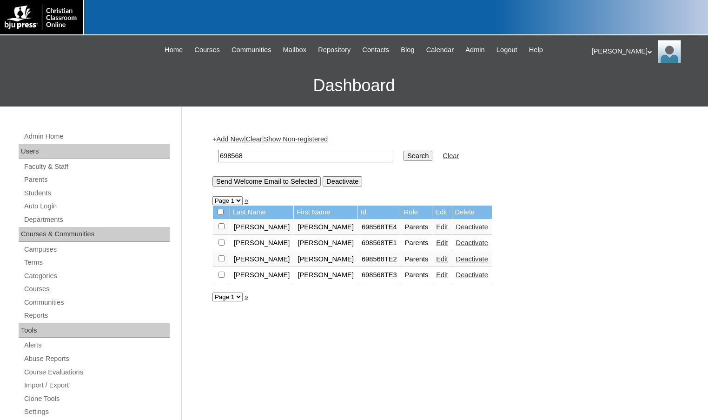
scroll to position [40, 0]
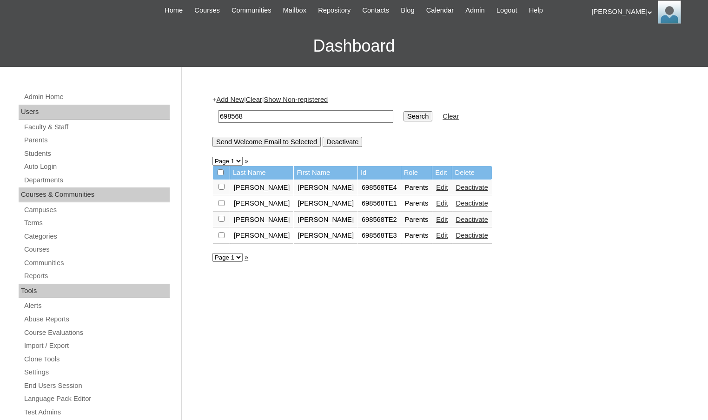
click at [436, 200] on link "Edit" at bounding box center [442, 203] width 12 height 7
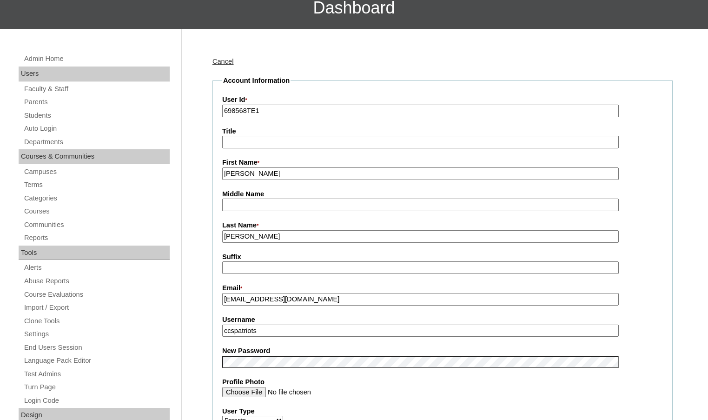
scroll to position [279, 0]
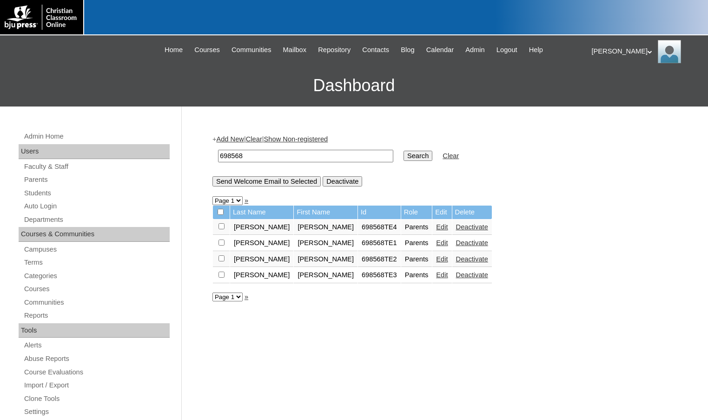
scroll to position [40, 0]
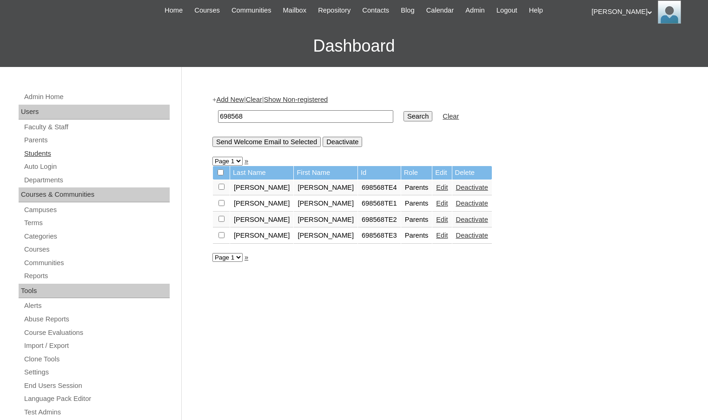
click at [55, 150] on link "Students" at bounding box center [96, 154] width 147 height 12
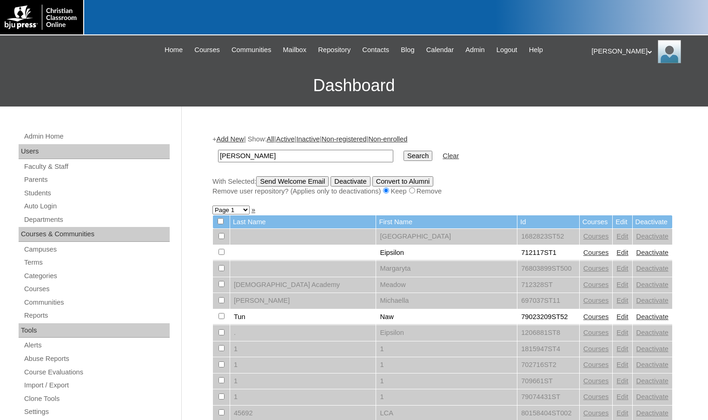
type input "[PERSON_NAME]"
click at [404, 151] on input "Search" at bounding box center [418, 156] width 29 height 10
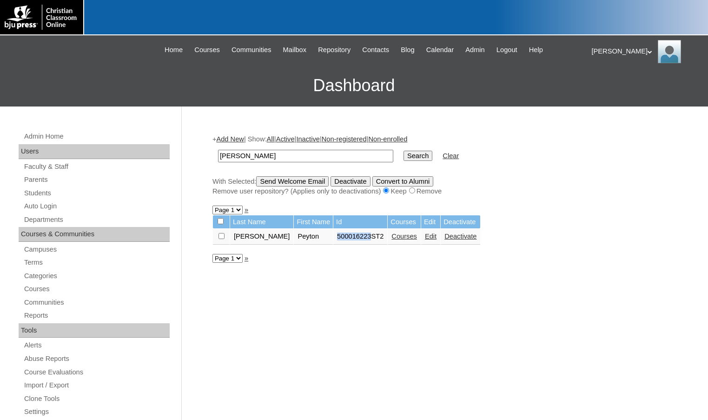
drag, startPoint x: 316, startPoint y: 238, endPoint x: 348, endPoint y: 238, distance: 32.1
click at [348, 238] on td "500016223ST2" at bounding box center [360, 237] width 54 height 16
copy td "500016223"
click at [425, 239] on link "Edit" at bounding box center [431, 236] width 12 height 7
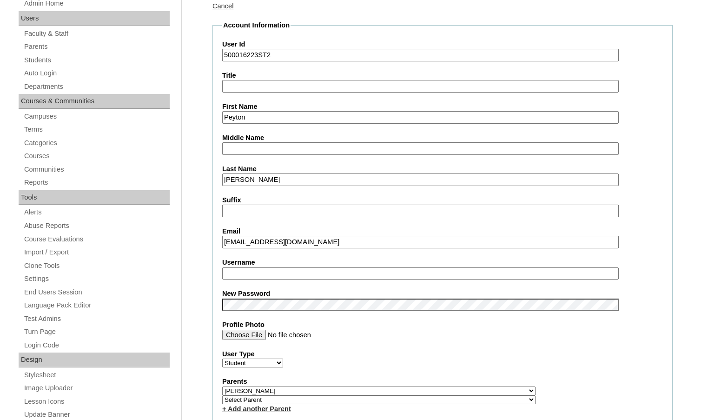
scroll to position [140, 0]
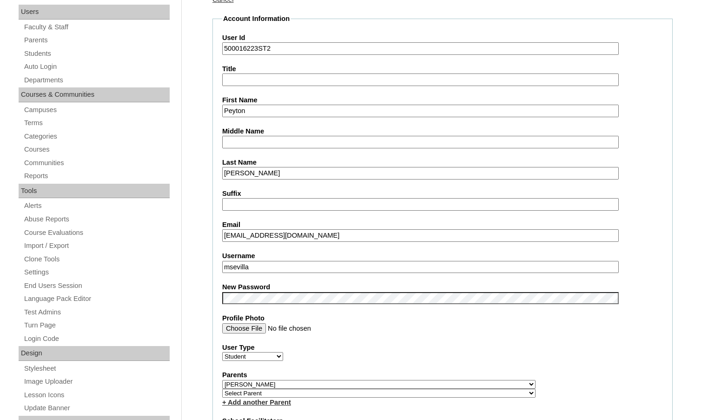
drag, startPoint x: 263, startPoint y: 269, endPoint x: 205, endPoint y: 270, distance: 57.7
type input "peyton.[PERSON_NAME]"
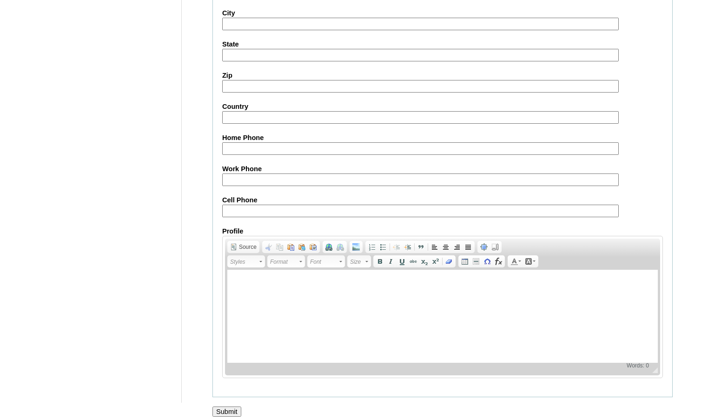
scroll to position [997, 0]
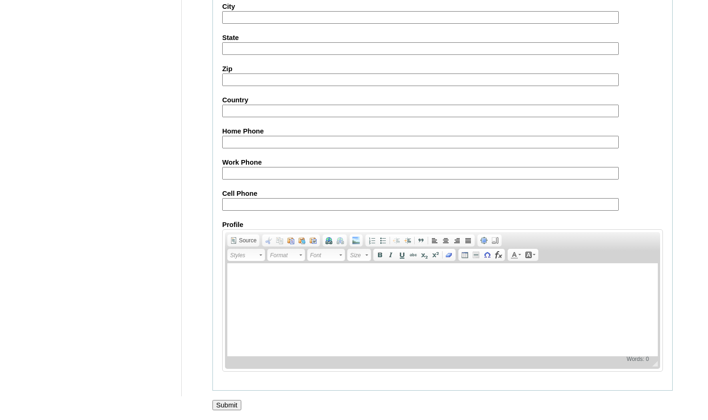
drag, startPoint x: 233, startPoint y: 402, endPoint x: 243, endPoint y: 401, distance: 9.8
click at [233, 402] on input "Submit" at bounding box center [227, 405] width 29 height 10
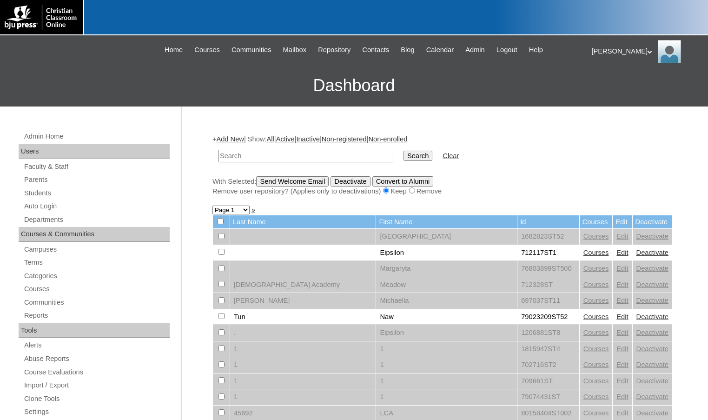
paste input "1143223"
type input "1143223"
click at [404, 151] on input "Search" at bounding box center [418, 156] width 29 height 10
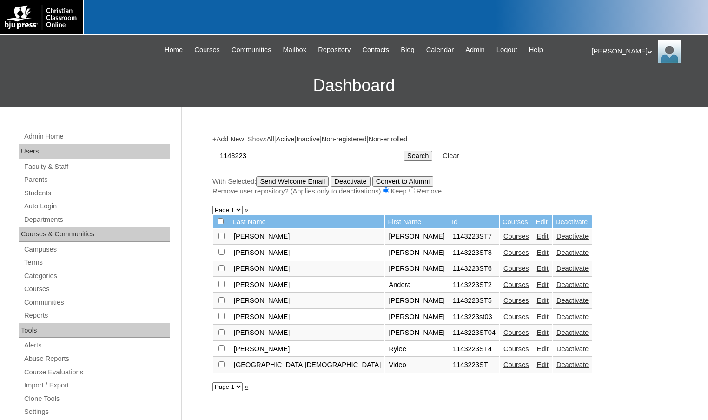
click at [504, 253] on link "Courses" at bounding box center [517, 252] width 26 height 7
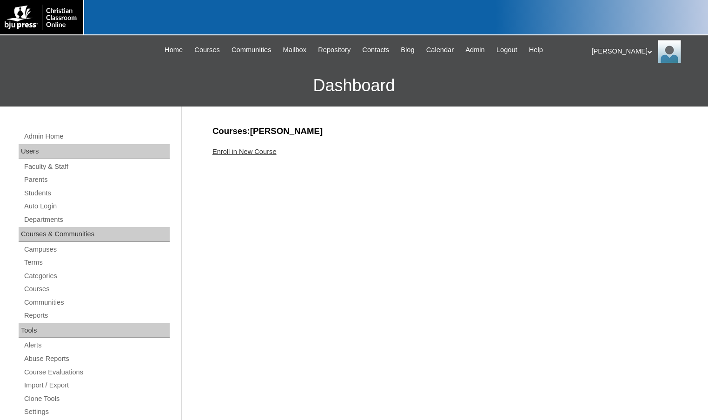
click at [246, 152] on link "Enroll in New Course" at bounding box center [245, 151] width 64 height 7
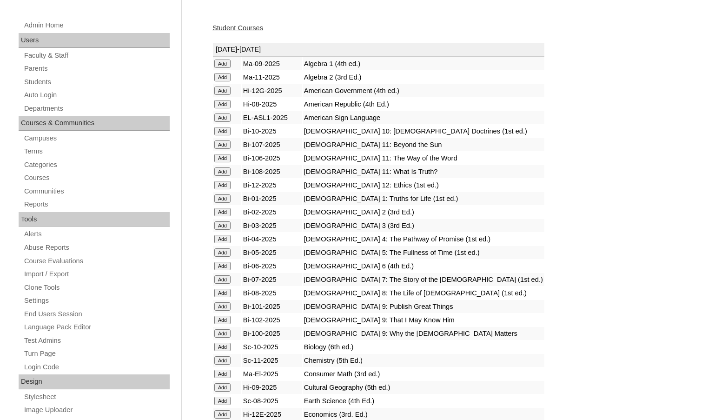
scroll to position [140, 0]
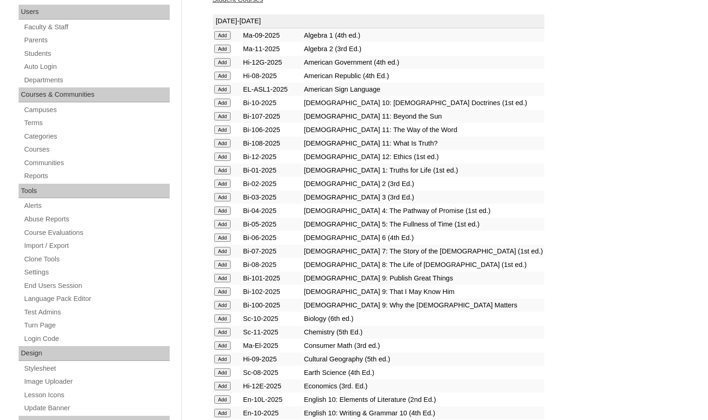
click at [227, 317] on input "Add" at bounding box center [222, 318] width 16 height 8
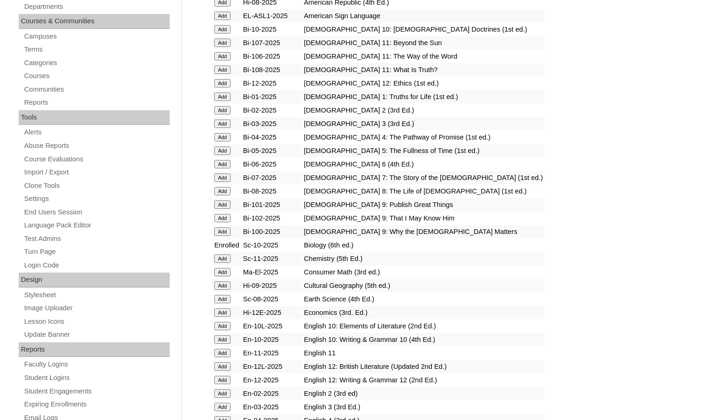
scroll to position [233, 0]
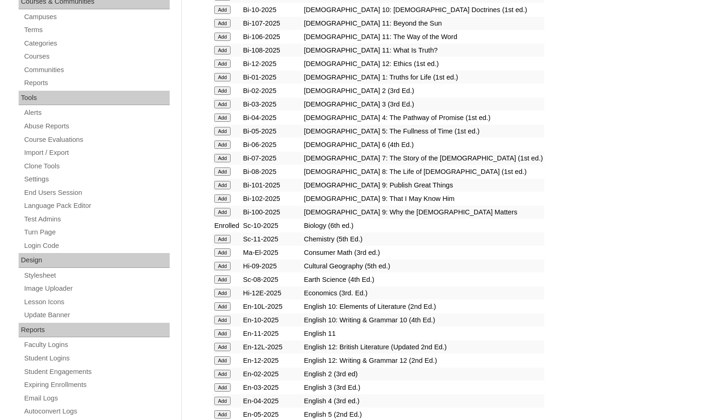
click at [220, 254] on input "Add" at bounding box center [222, 252] width 16 height 8
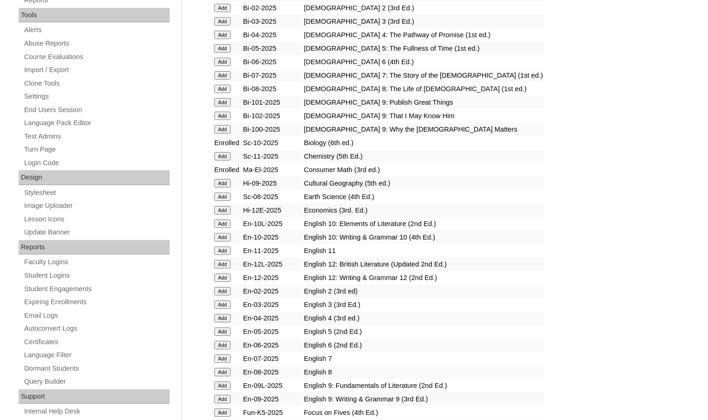
scroll to position [326, 0]
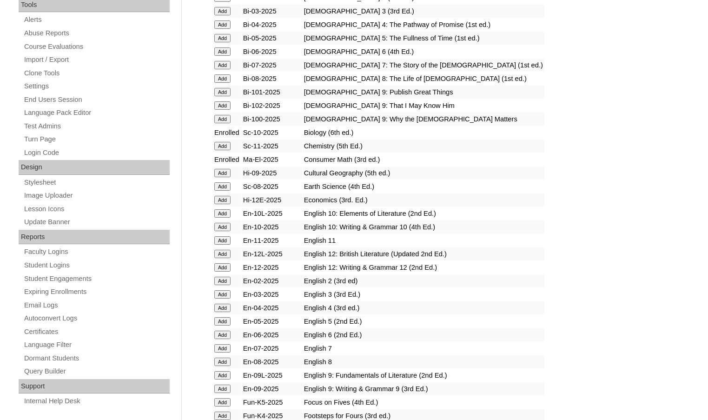
click at [223, 227] on input "Add" at bounding box center [222, 227] width 16 height 8
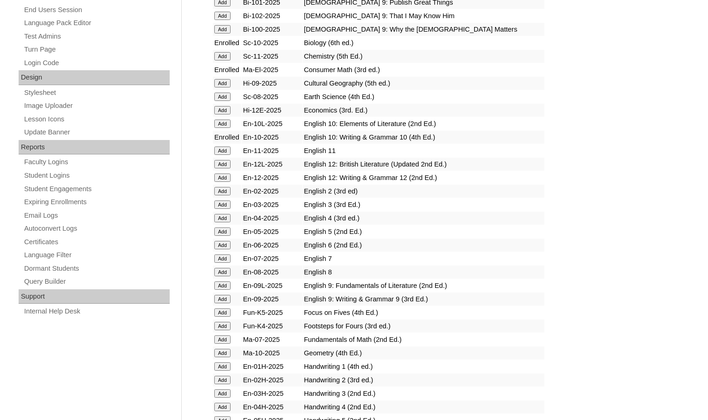
scroll to position [419, 0]
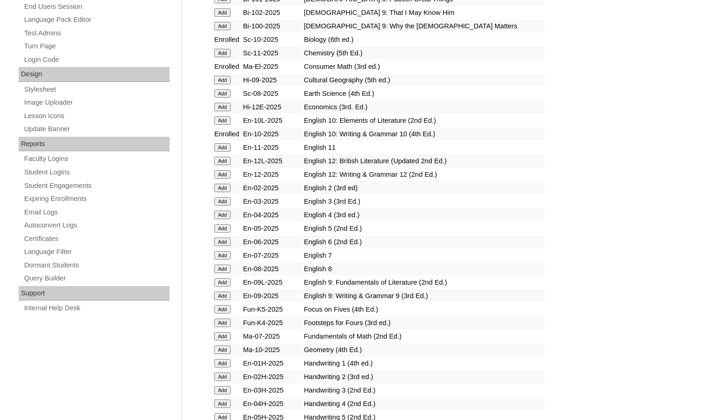
click at [229, 90] on input "Add" at bounding box center [222, 93] width 16 height 8
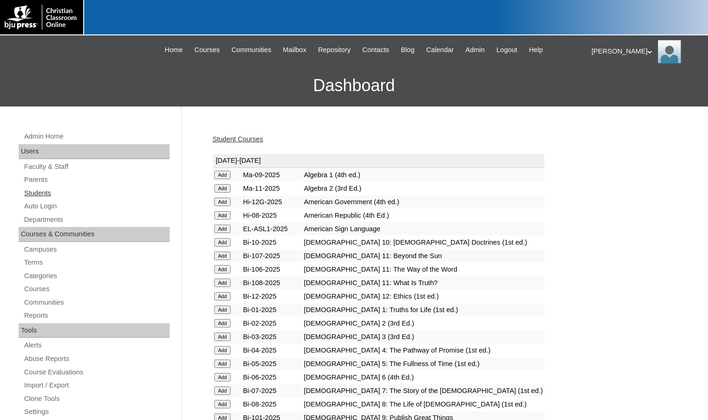
click at [89, 187] on link "Students" at bounding box center [96, 193] width 147 height 12
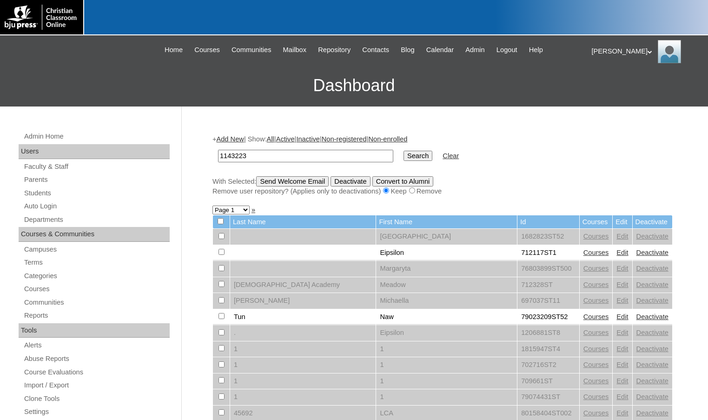
type input "1143223"
click at [404, 151] on input "Search" at bounding box center [418, 156] width 29 height 10
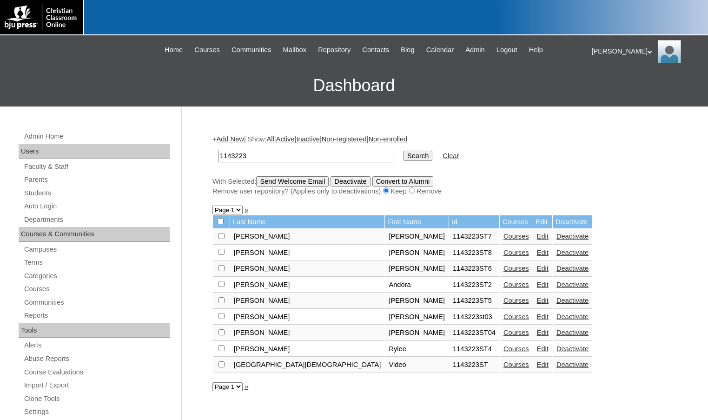
click at [223, 253] on input "checkbox" at bounding box center [222, 252] width 6 height 6
checkbox input "true"
click at [310, 181] on input "Send Welcome Email" at bounding box center [292, 181] width 73 height 10
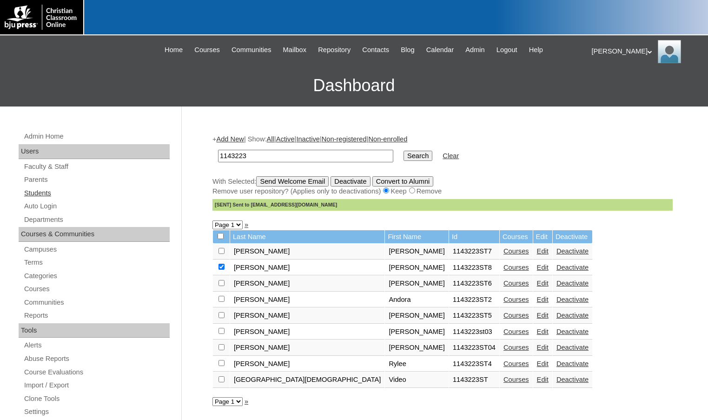
click at [39, 189] on link "Students" at bounding box center [96, 193] width 147 height 12
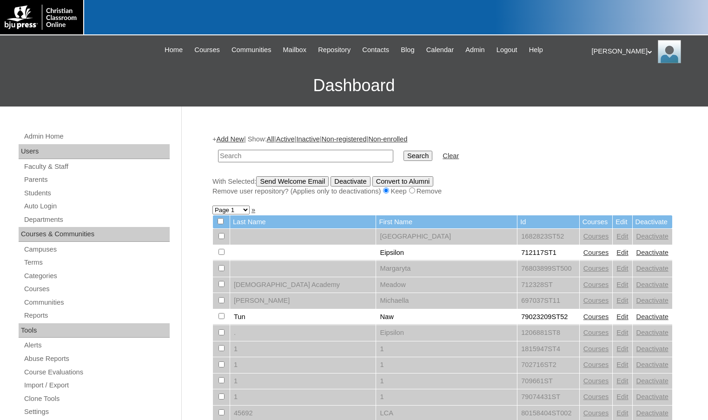
click at [280, 160] on input "text" at bounding box center [305, 156] width 175 height 13
type input "79389782"
click at [404, 151] on input "Search" at bounding box center [418, 156] width 29 height 10
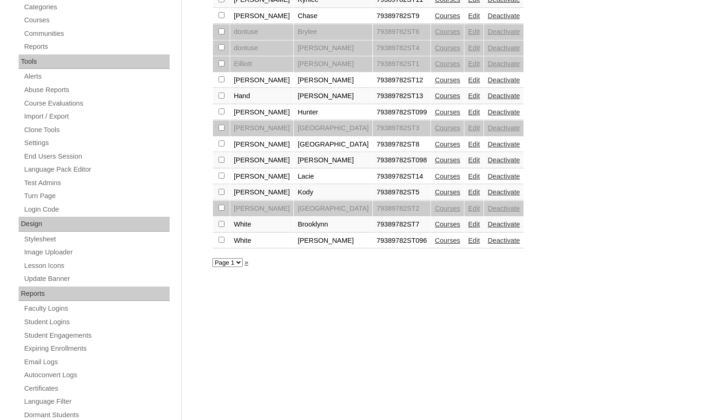
scroll to position [186, 0]
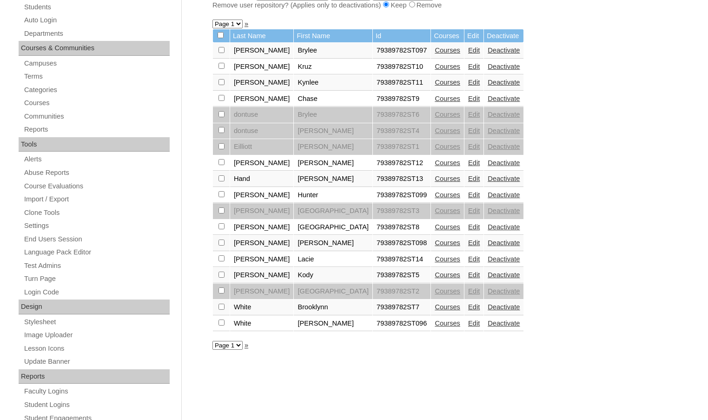
click at [435, 307] on link "Courses" at bounding box center [448, 306] width 26 height 7
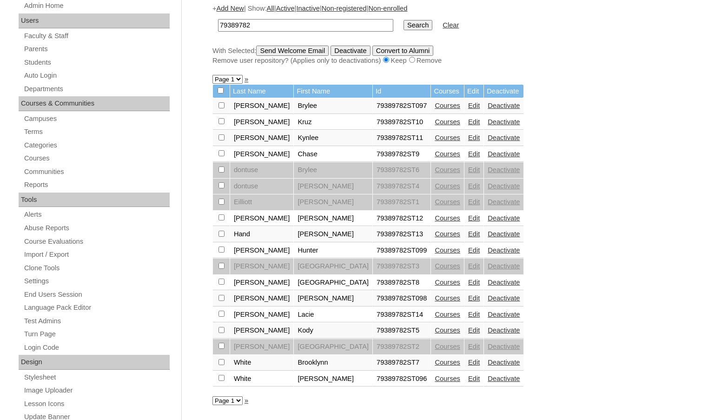
scroll to position [140, 0]
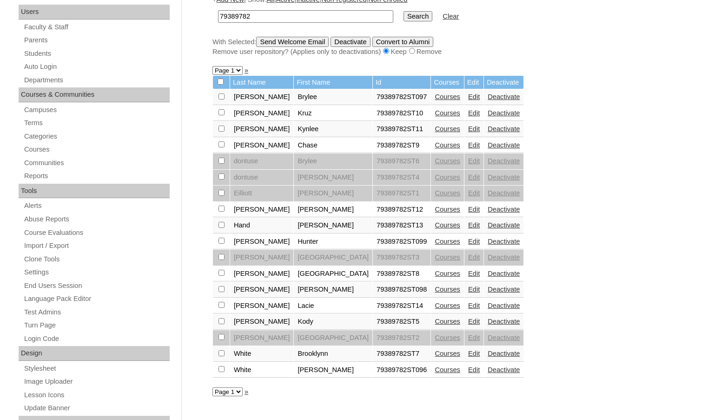
click at [435, 274] on link "Courses" at bounding box center [448, 273] width 26 height 7
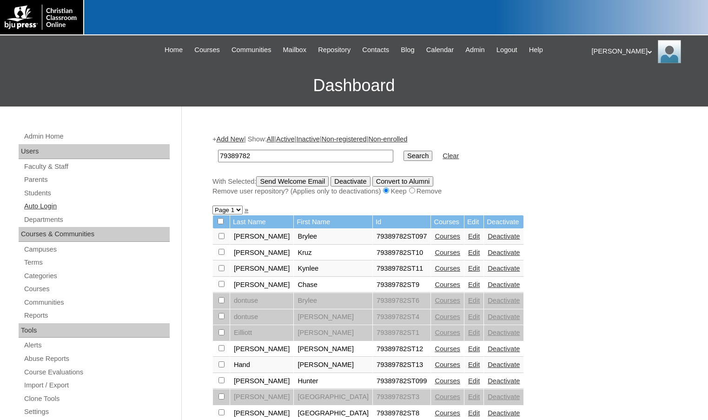
click at [40, 207] on link "Auto Login" at bounding box center [96, 206] width 147 height 12
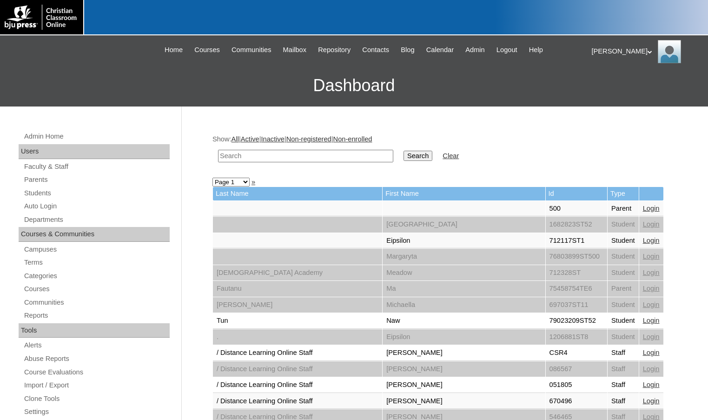
click at [258, 158] on input "text" at bounding box center [305, 156] width 175 height 13
paste input "79389782"
type input "79389782"
click at [404, 151] on input "Search" at bounding box center [418, 156] width 29 height 10
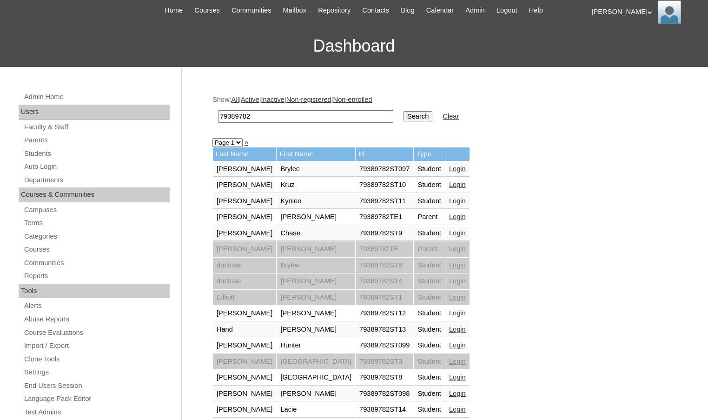
scroll to position [93, 0]
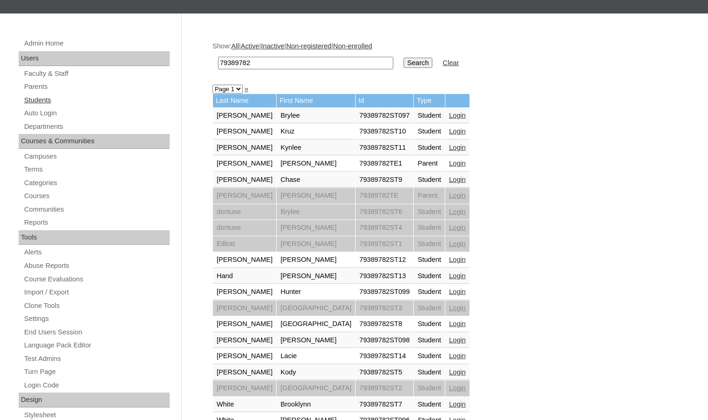
click at [52, 102] on link "Students" at bounding box center [96, 100] width 147 height 12
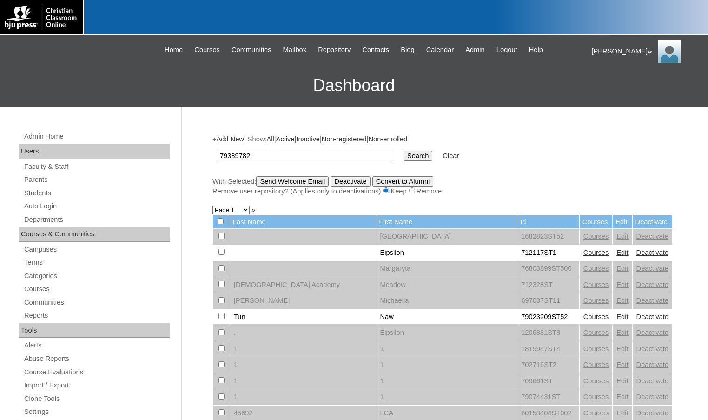
type input "79389782"
click at [404, 151] on input "Search" at bounding box center [418, 156] width 29 height 10
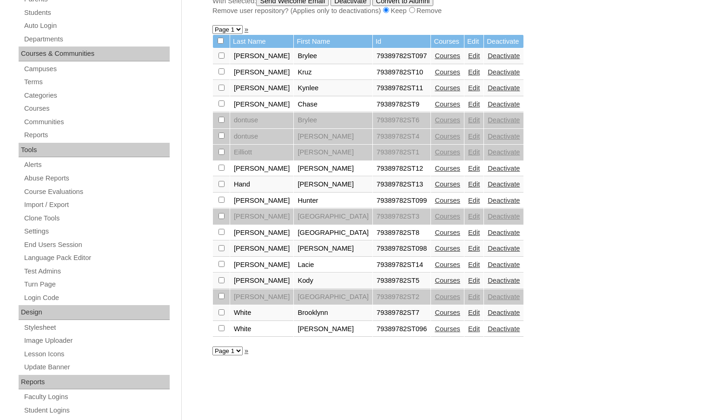
scroll to position [186, 0]
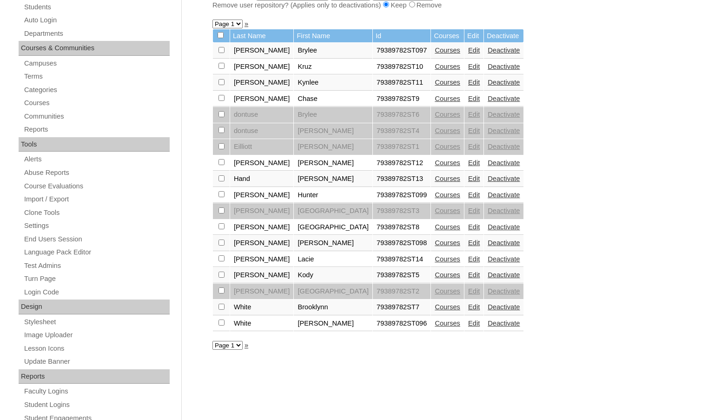
click at [468, 231] on link "Edit" at bounding box center [474, 226] width 12 height 7
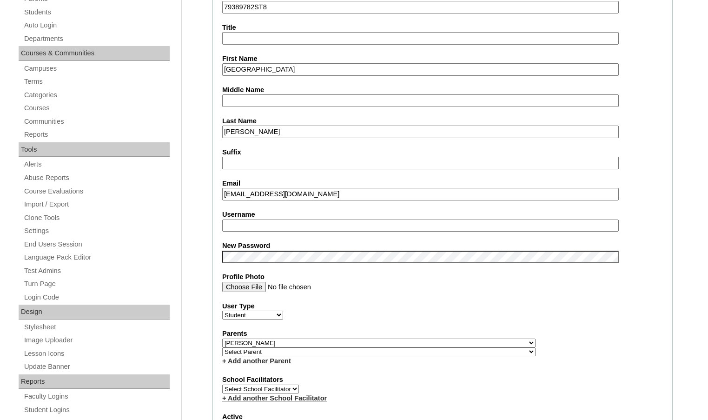
scroll to position [186, 0]
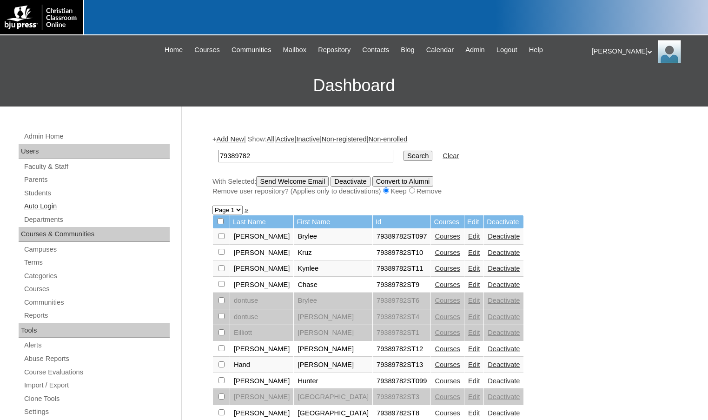
drag, startPoint x: 75, startPoint y: 207, endPoint x: 91, endPoint y: 203, distance: 16.6
click at [75, 207] on link "Auto Login" at bounding box center [96, 206] width 147 height 12
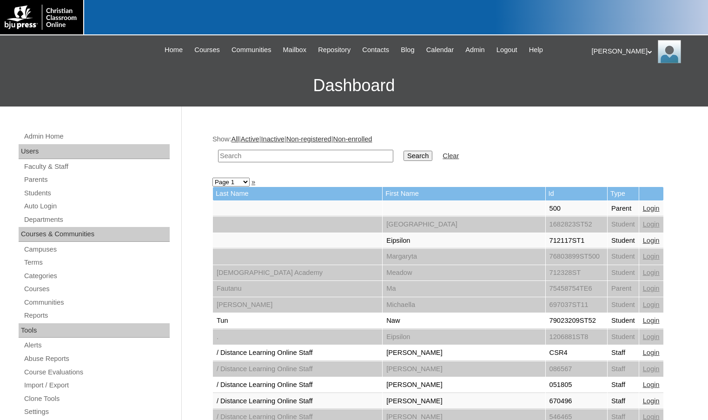
click at [360, 153] on td at bounding box center [305, 156] width 185 height 22
drag, startPoint x: 345, startPoint y: 156, endPoint x: 387, endPoint y: 153, distance: 43.0
click at [345, 156] on input "text" at bounding box center [305, 156] width 175 height 13
paste input "79389782"
type input "79389782"
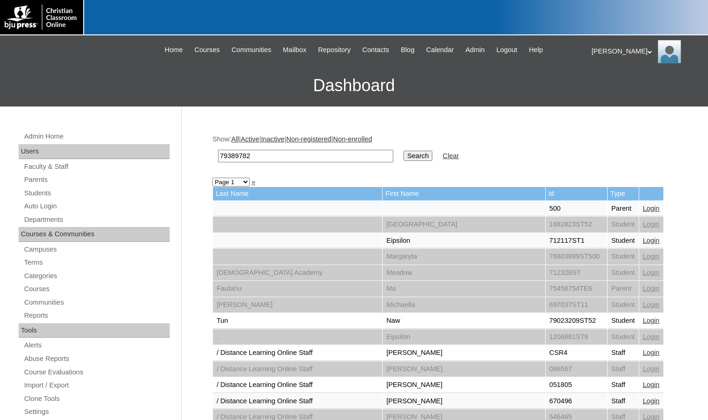
click at [404, 152] on input "Search" at bounding box center [418, 156] width 29 height 10
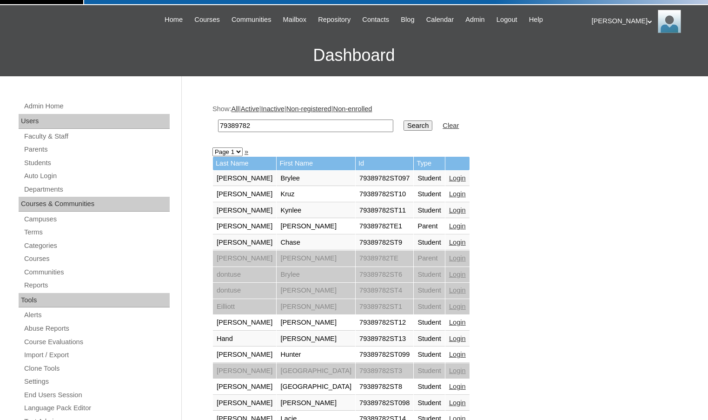
scroll to position [47, 0]
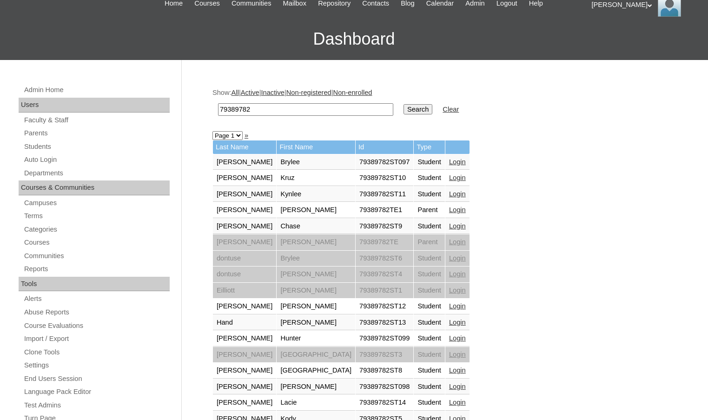
click at [449, 208] on link "Login" at bounding box center [457, 209] width 17 height 7
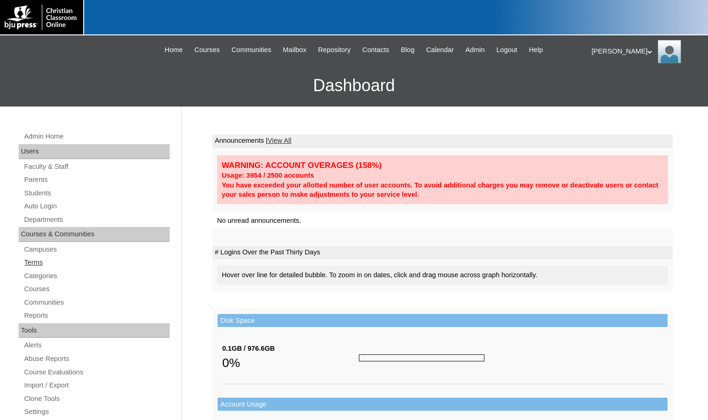
click at [42, 263] on link "Terms" at bounding box center [96, 263] width 147 height 12
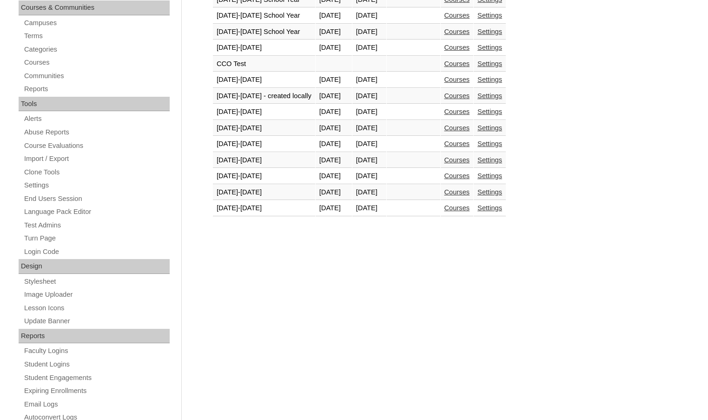
scroll to position [233, 0]
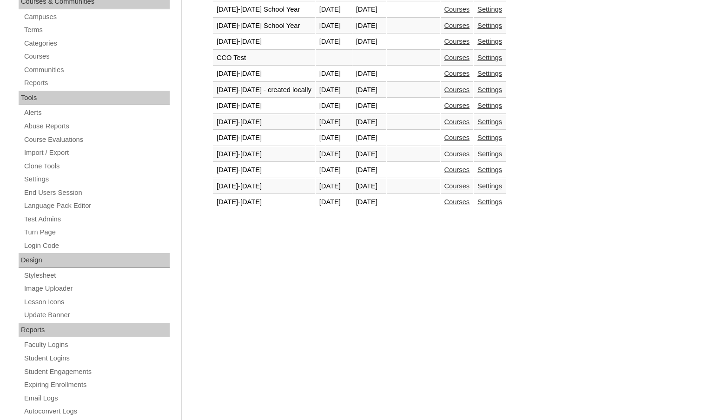
click at [470, 202] on link "Courses" at bounding box center [458, 201] width 26 height 7
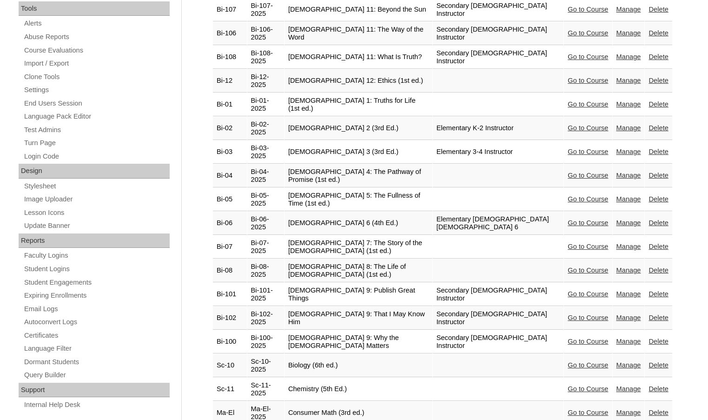
scroll to position [372, 0]
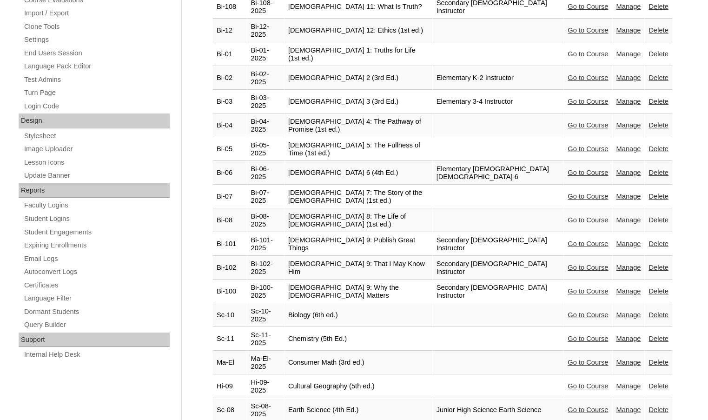
click at [575, 382] on link "Go to Course" at bounding box center [588, 385] width 40 height 7
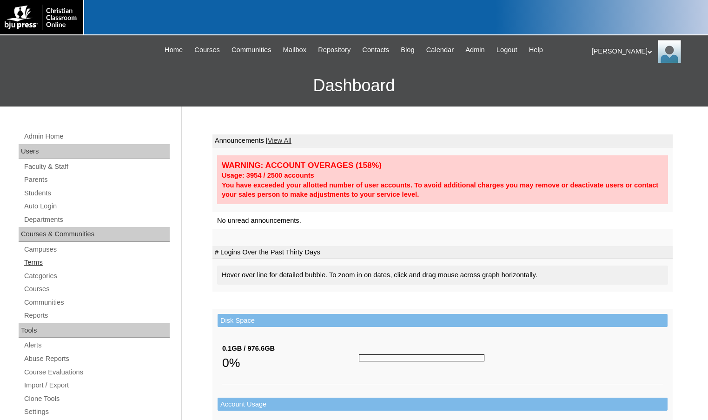
click at [43, 263] on link "Terms" at bounding box center [96, 263] width 147 height 12
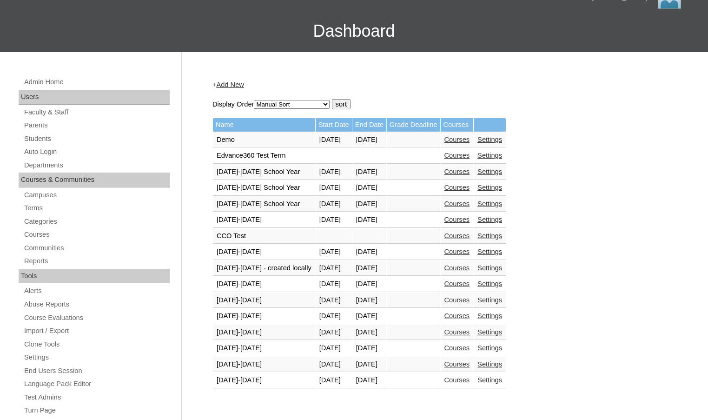
scroll to position [140, 0]
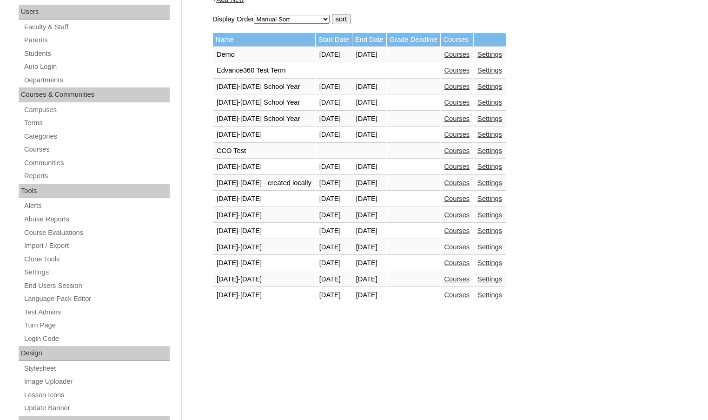
click at [467, 298] on link "Courses" at bounding box center [458, 294] width 26 height 7
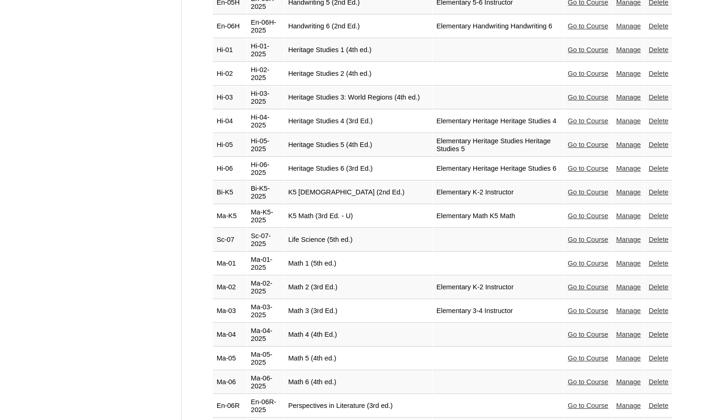
scroll to position [1395, 0]
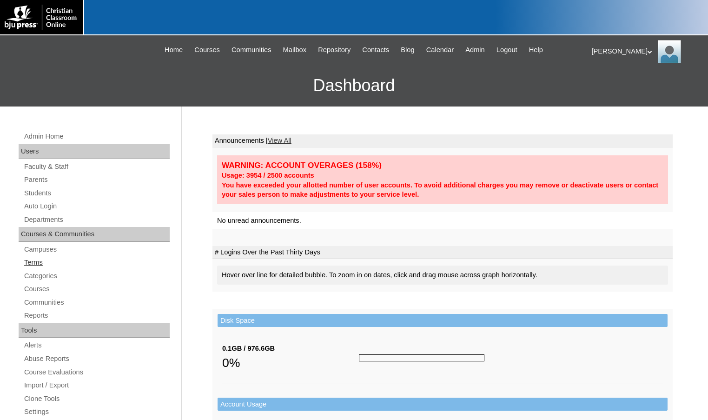
click at [59, 261] on link "Terms" at bounding box center [96, 263] width 147 height 12
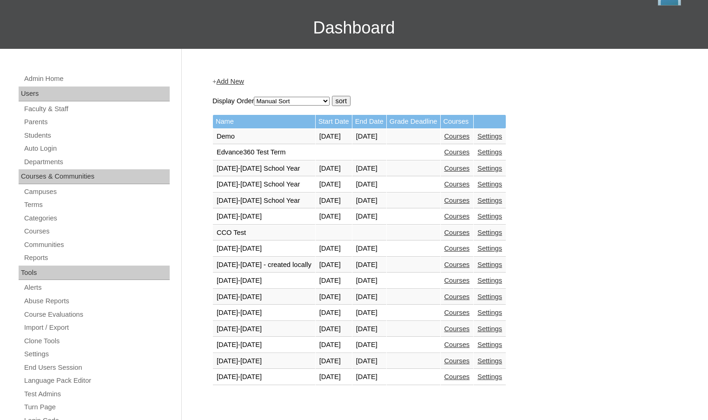
scroll to position [140, 0]
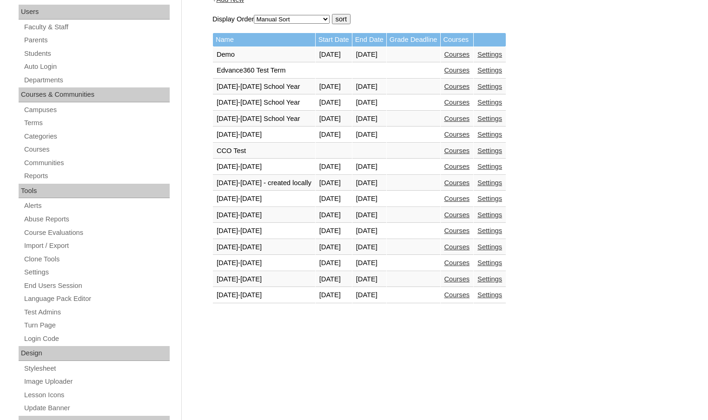
click at [470, 297] on link "Courses" at bounding box center [458, 294] width 26 height 7
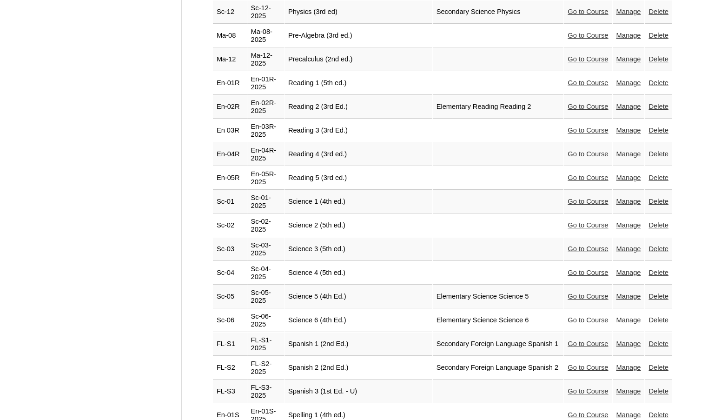
scroll to position [1899, 0]
